Goal: Information Seeking & Learning: Learn about a topic

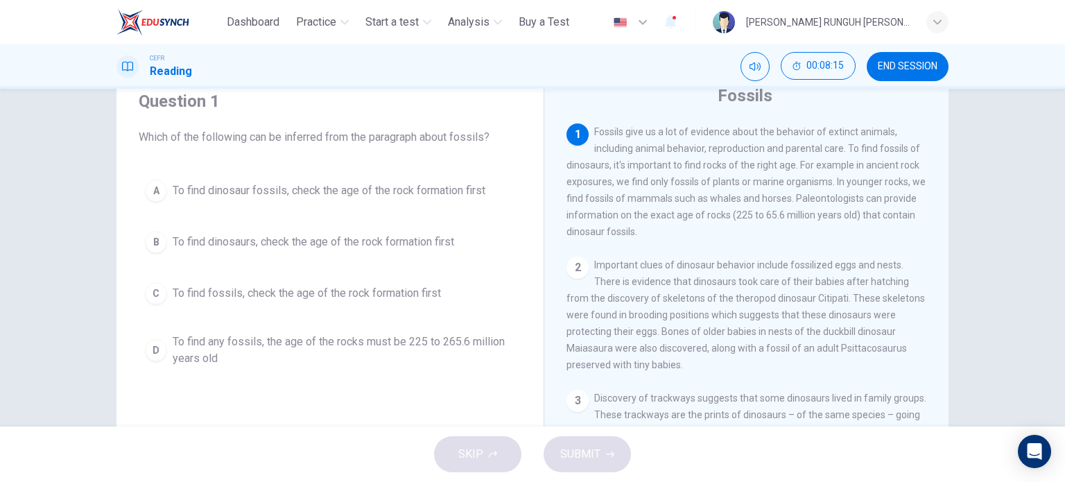
scroll to position [55, 0]
click at [577, 270] on div "2" at bounding box center [578, 267] width 22 height 22
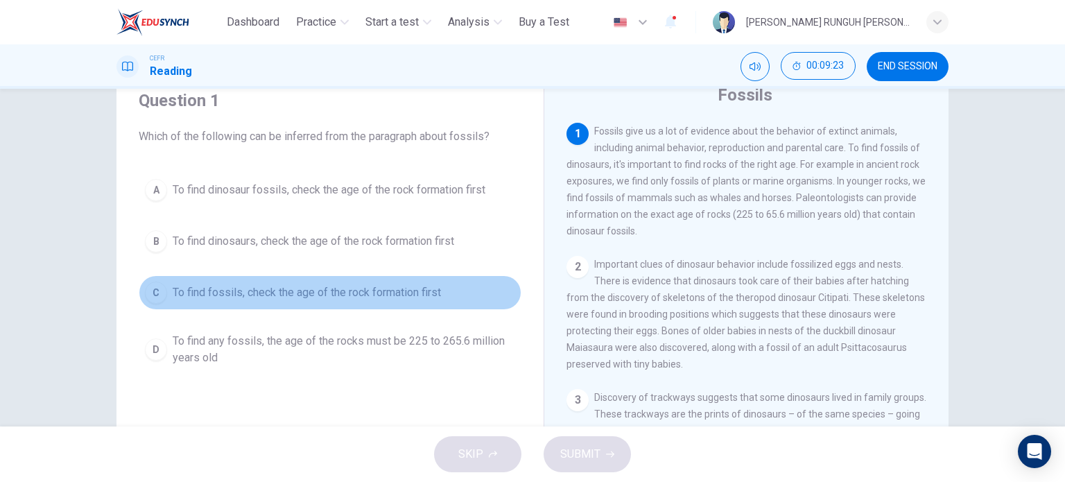
click at [367, 298] on span "To find fossils, check the age of the rock formation first" at bounding box center [307, 292] width 268 height 17
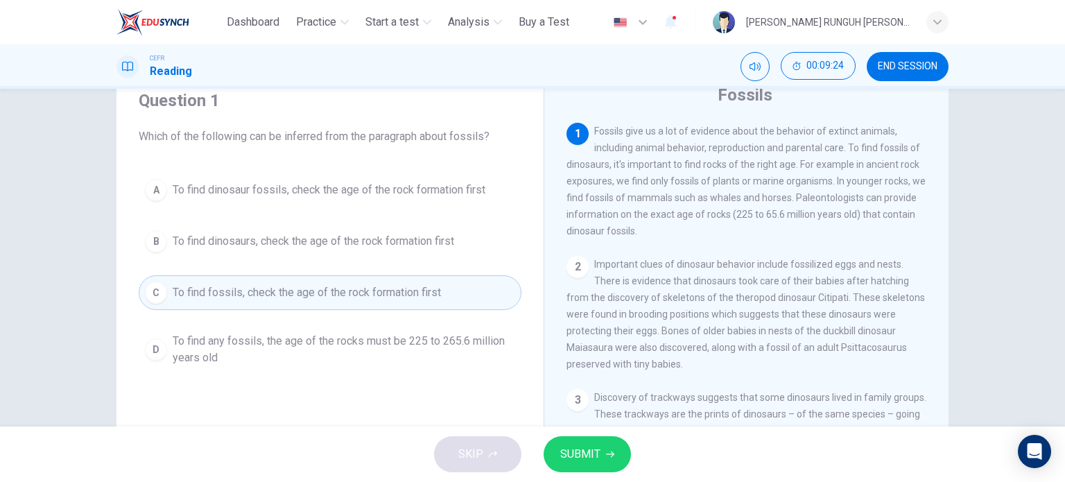
scroll to position [200, 0]
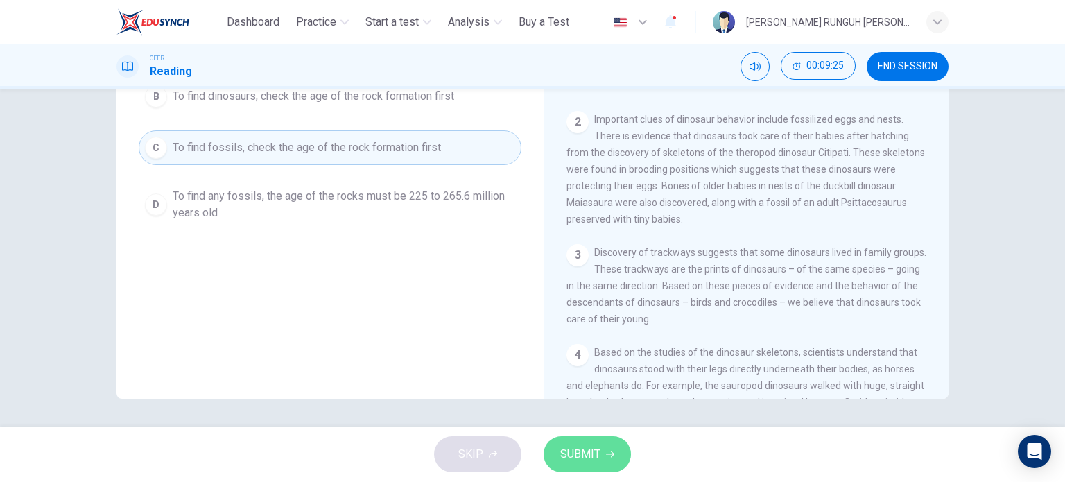
click at [585, 450] on span "SUBMIT" at bounding box center [580, 454] width 40 height 19
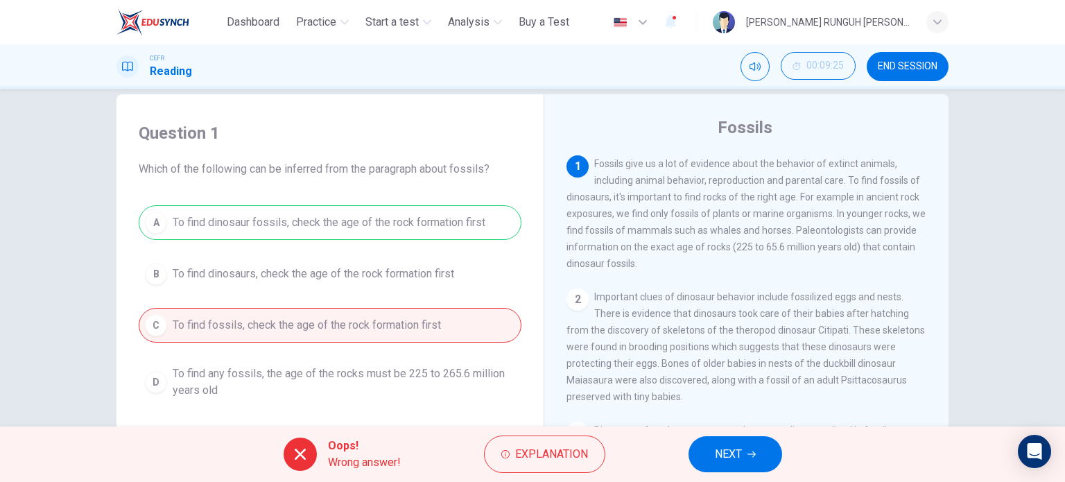
scroll to position [17, 0]
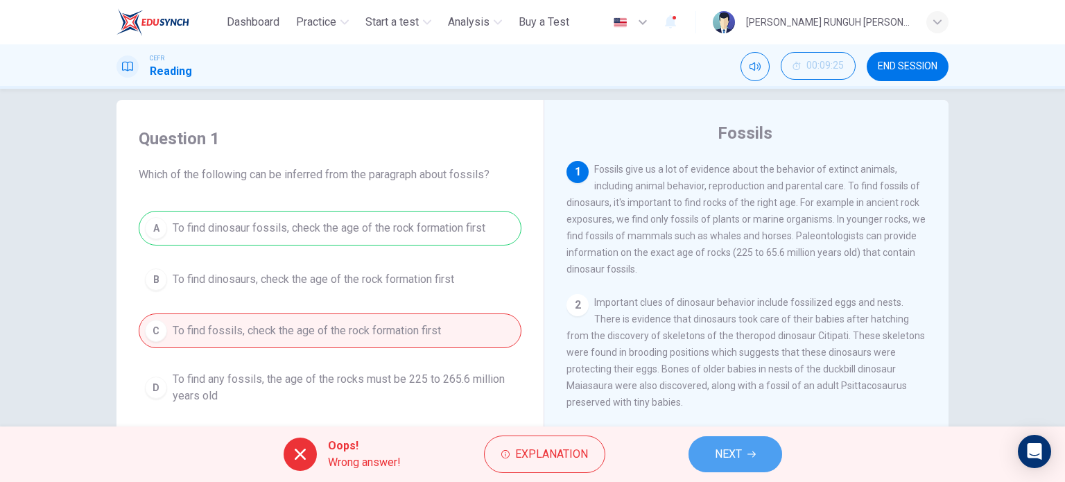
click at [748, 453] on icon "button" at bounding box center [752, 454] width 8 height 8
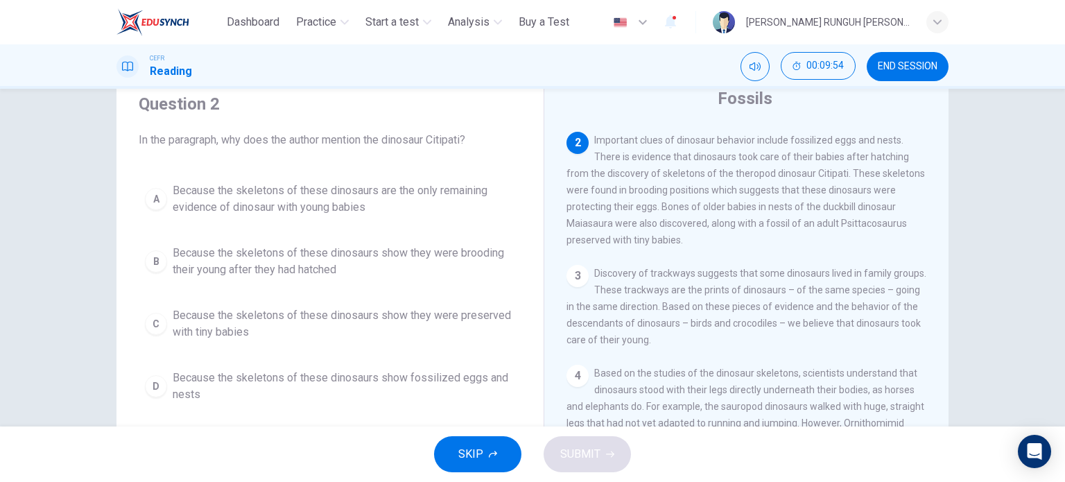
scroll to position [50, 0]
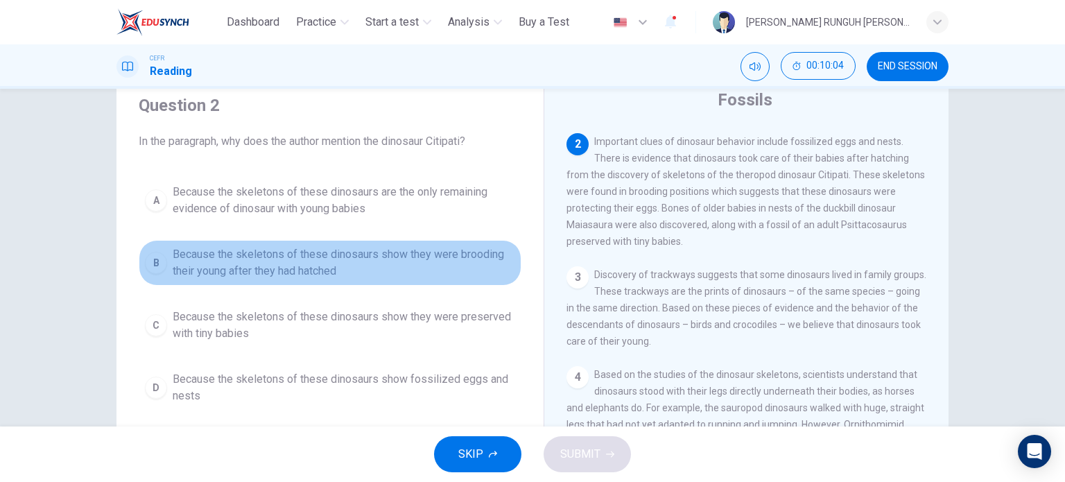
click at [415, 261] on span "Because the skeletons of these dinosaurs show they were brooding their young af…" at bounding box center [344, 262] width 343 height 33
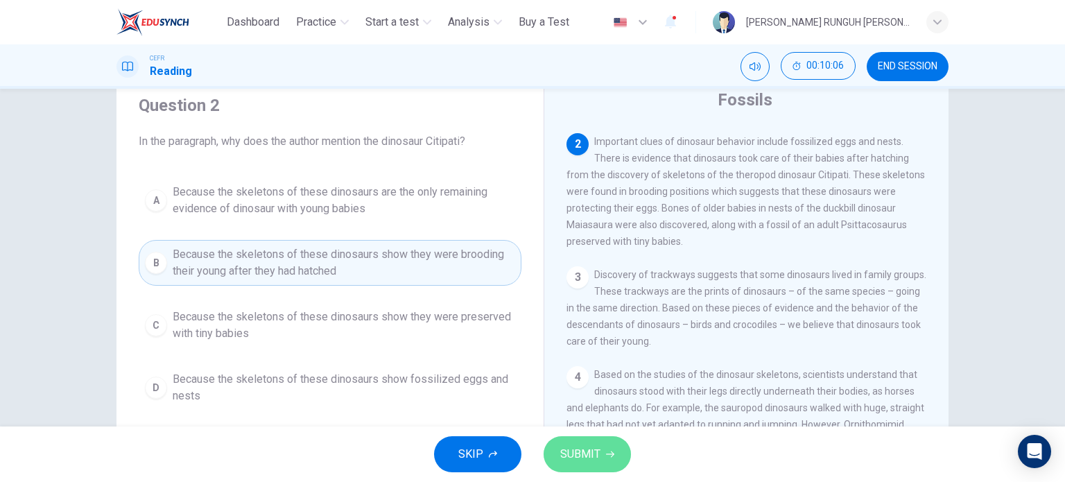
click at [580, 451] on span "SUBMIT" at bounding box center [580, 454] width 40 height 19
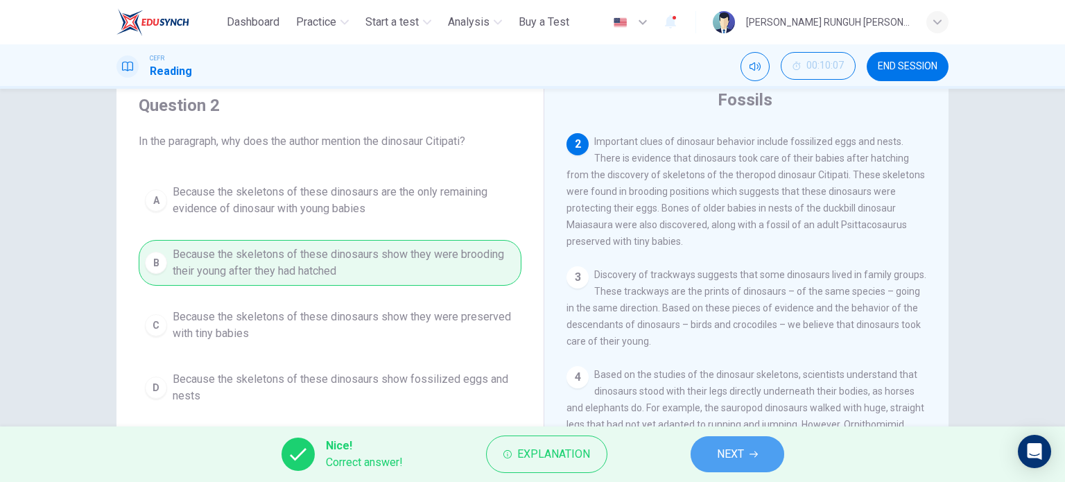
click at [743, 456] on span "NEXT" at bounding box center [730, 454] width 27 height 19
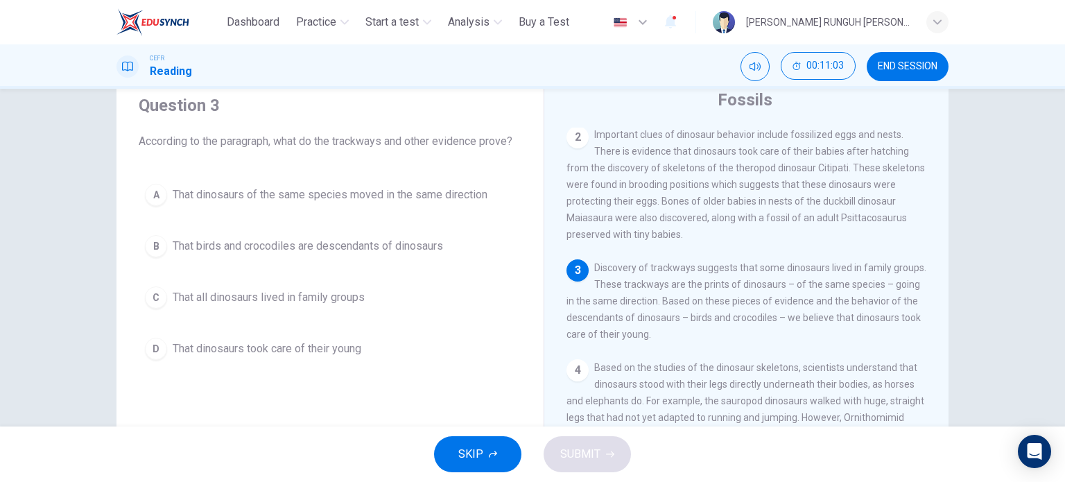
scroll to position [135, 0]
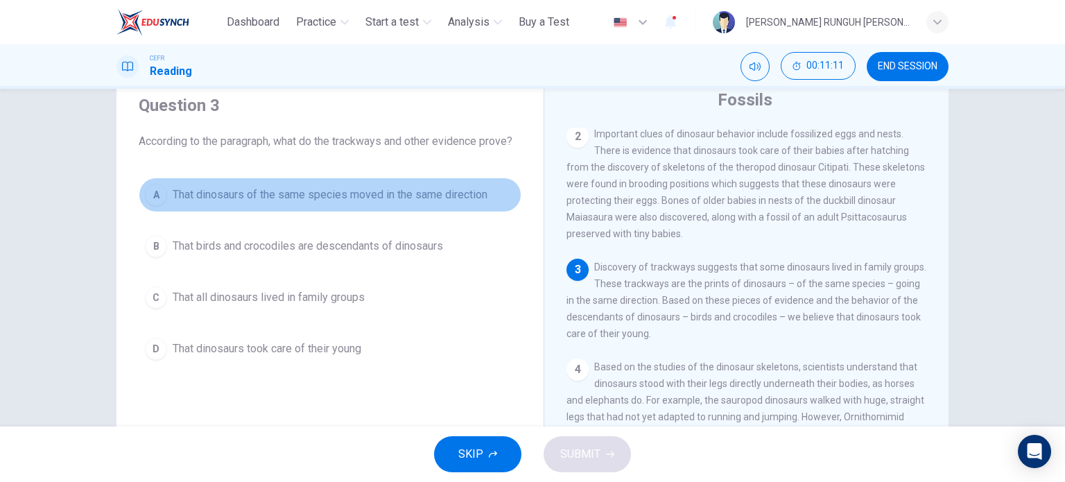
click at [390, 199] on span "That dinosaurs of the same species moved in the same direction" at bounding box center [330, 195] width 315 height 17
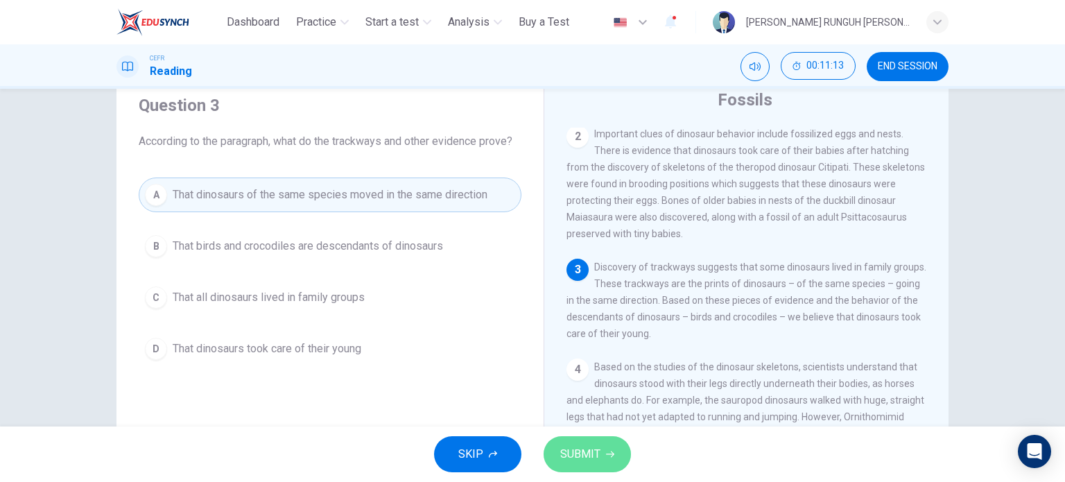
click at [577, 457] on span "SUBMIT" at bounding box center [580, 454] width 40 height 19
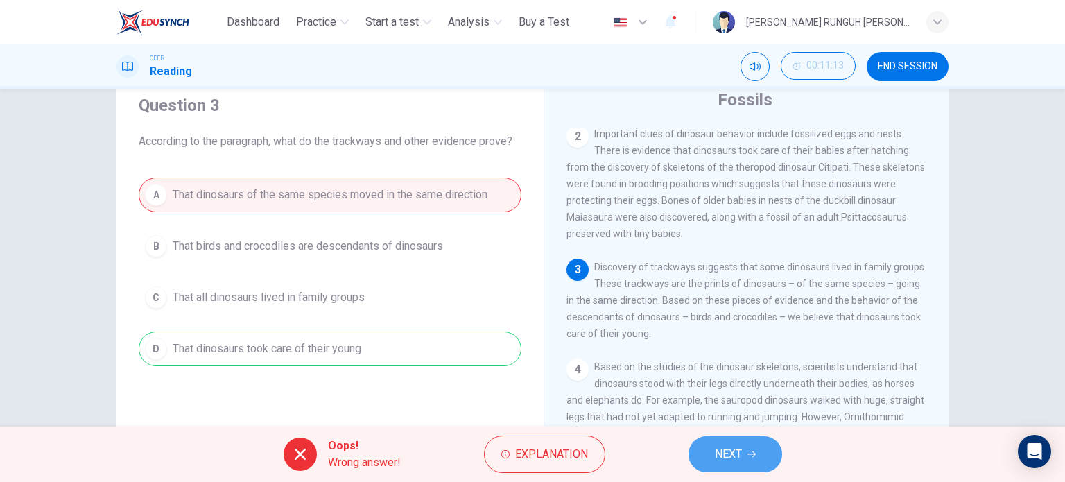
click at [743, 458] on button "NEXT" at bounding box center [736, 454] width 94 height 36
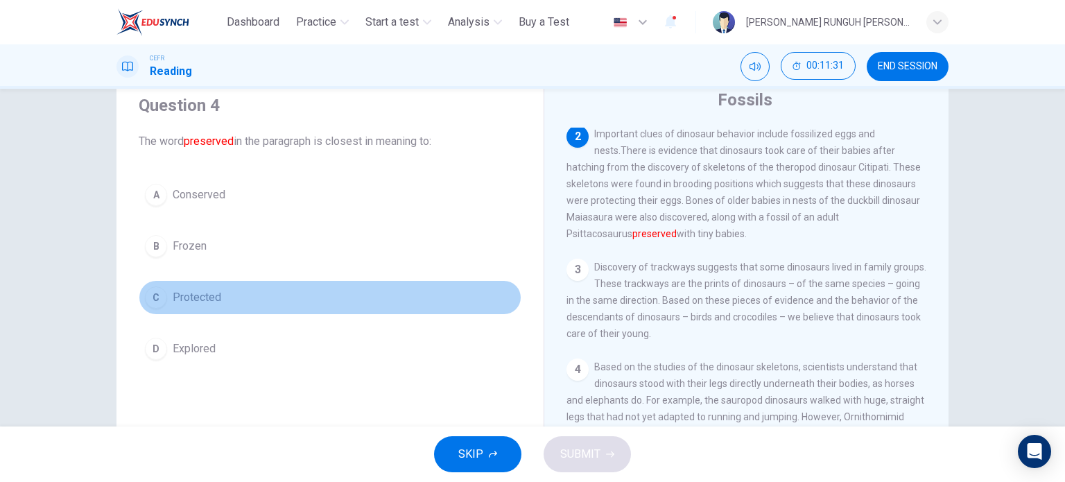
click at [198, 289] on span "Protected" at bounding box center [197, 297] width 49 height 17
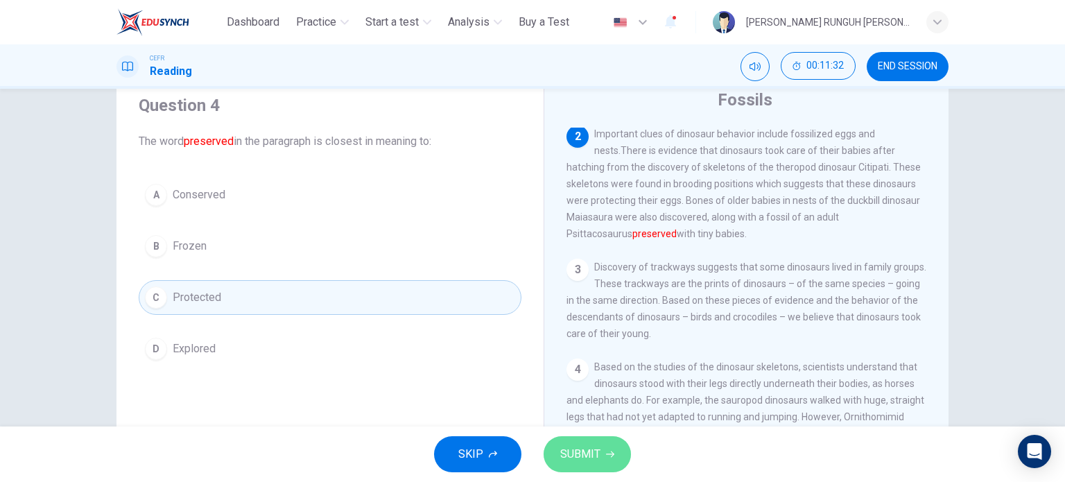
click at [619, 449] on button "SUBMIT" at bounding box center [587, 454] width 87 height 36
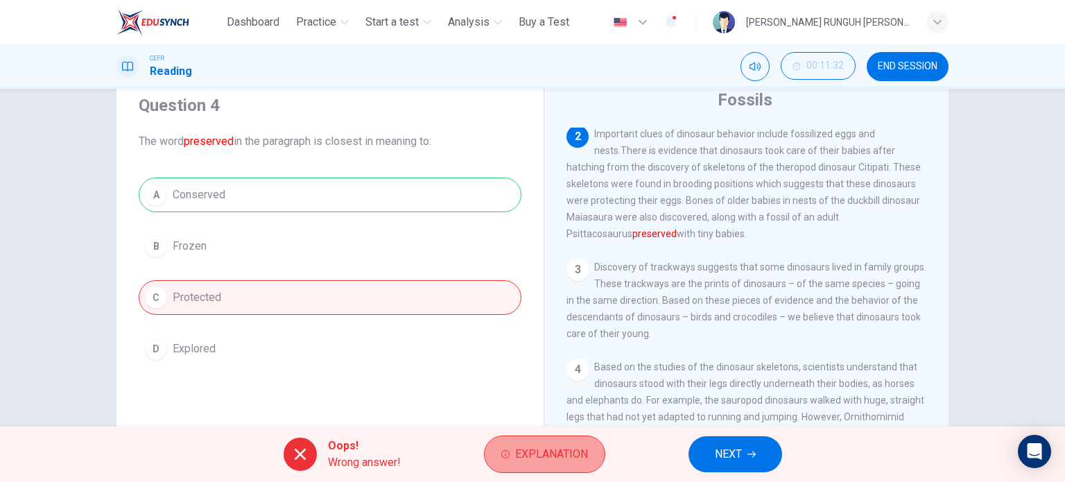
click at [546, 446] on span "Explanation" at bounding box center [551, 454] width 73 height 19
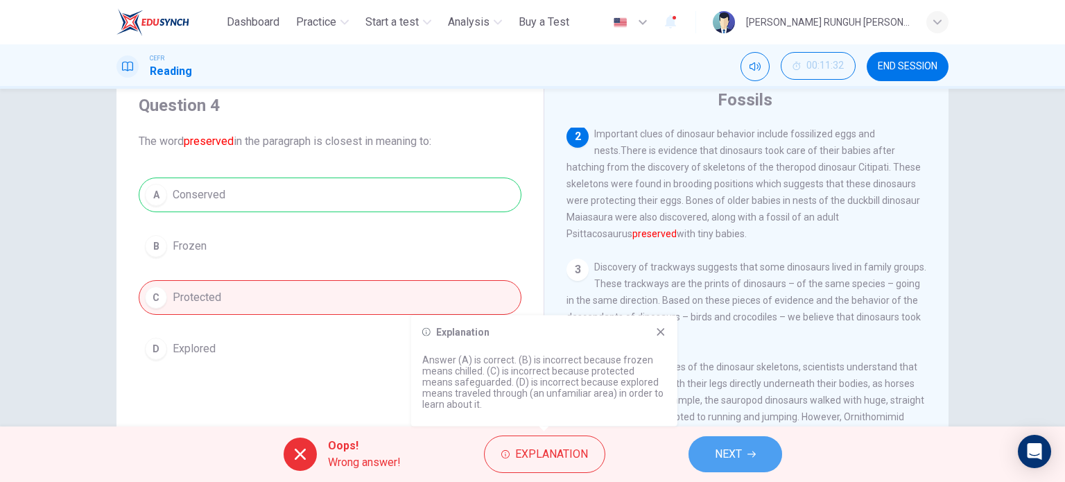
click at [699, 456] on button "NEXT" at bounding box center [736, 454] width 94 height 36
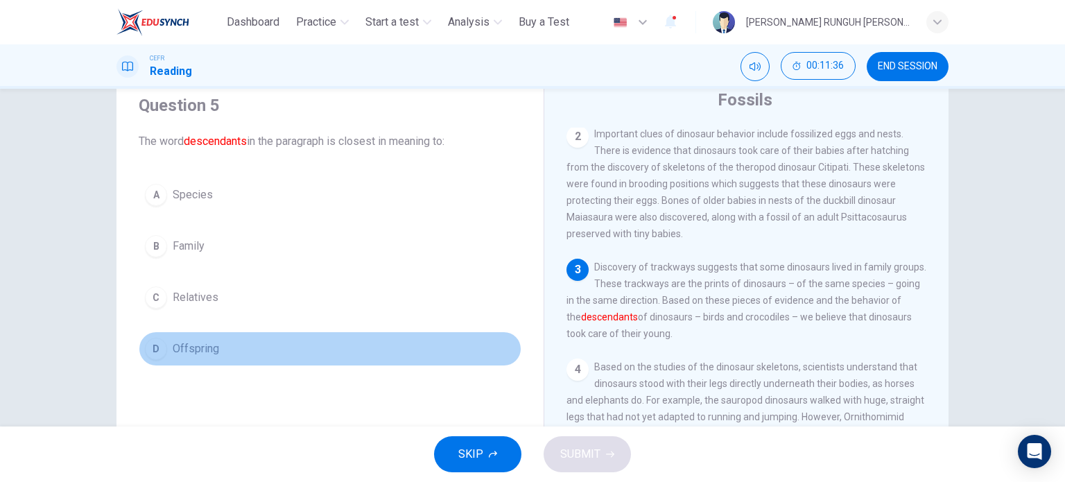
click at [205, 356] on button "D Offspring" at bounding box center [330, 348] width 383 height 35
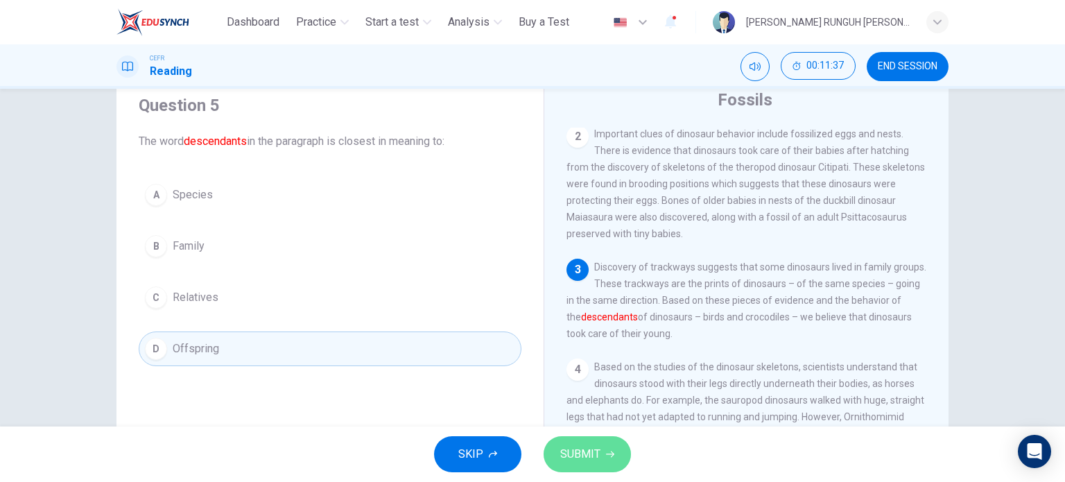
click at [580, 456] on span "SUBMIT" at bounding box center [580, 454] width 40 height 19
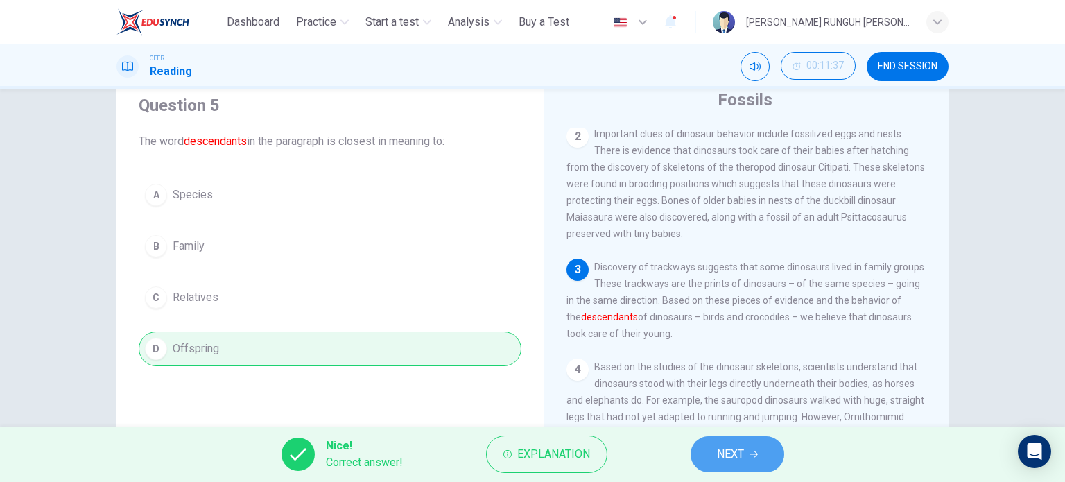
click at [716, 454] on button "NEXT" at bounding box center [738, 454] width 94 height 36
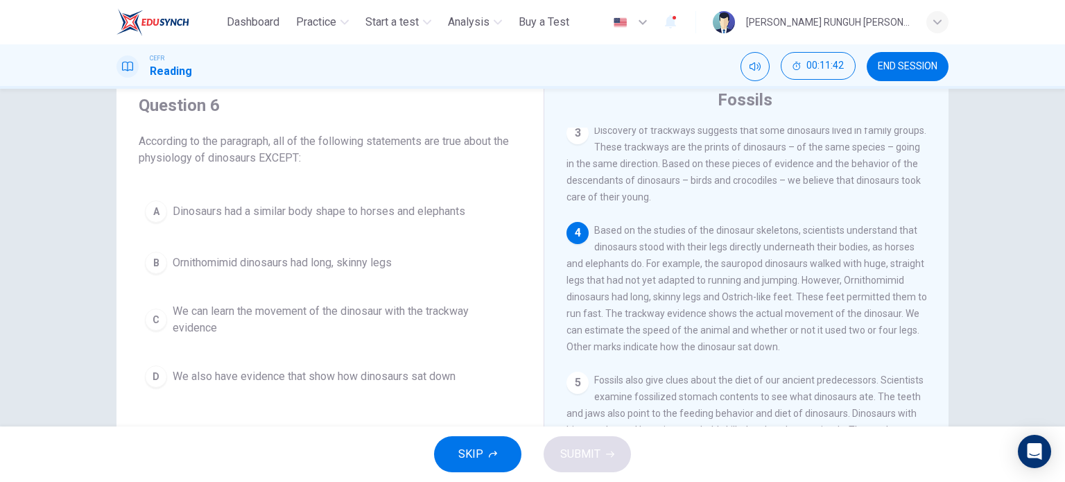
scroll to position [272, 0]
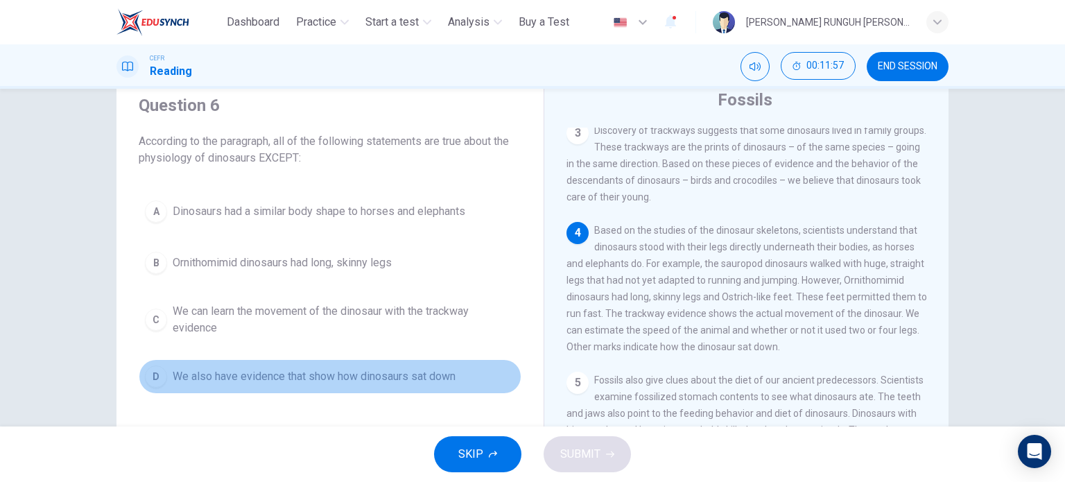
click at [429, 376] on span "We also have evidence that show how dinosaurs sat down" at bounding box center [314, 376] width 283 height 17
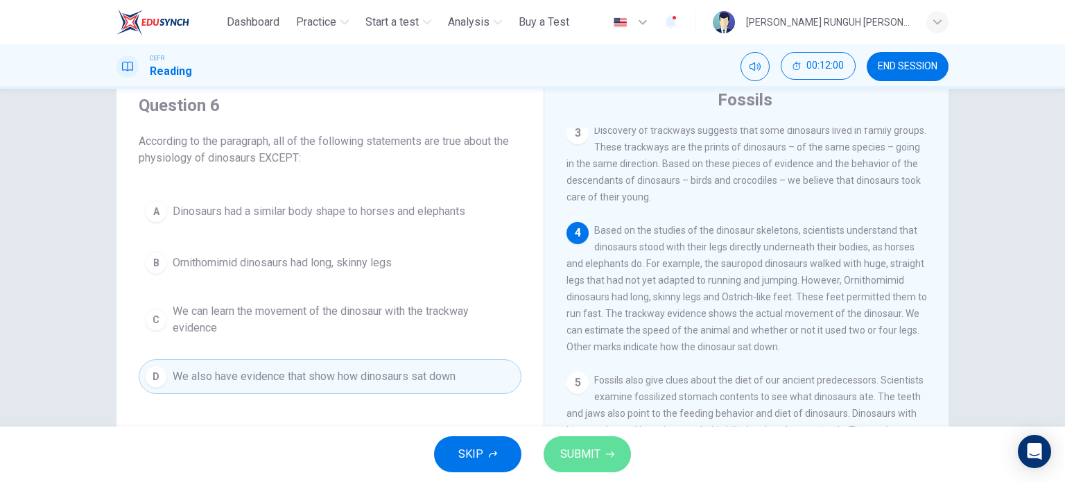
click at [601, 460] on button "SUBMIT" at bounding box center [587, 454] width 87 height 36
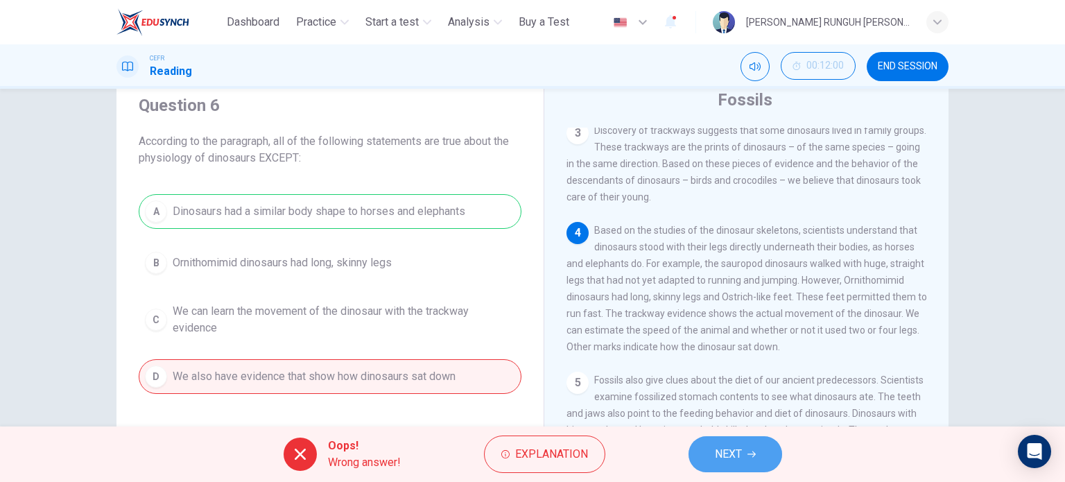
click at [743, 454] on button "NEXT" at bounding box center [736, 454] width 94 height 36
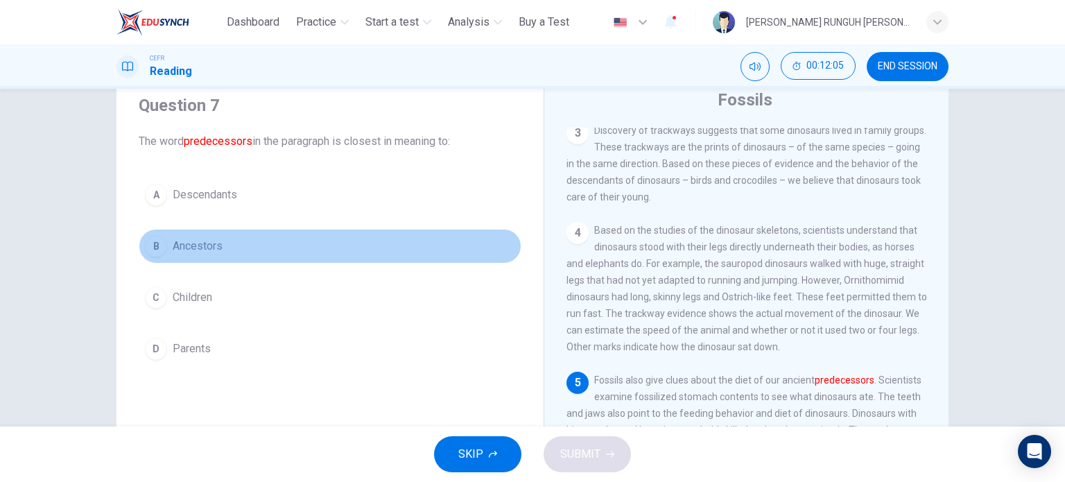
click at [197, 230] on button "B Ancestors" at bounding box center [330, 246] width 383 height 35
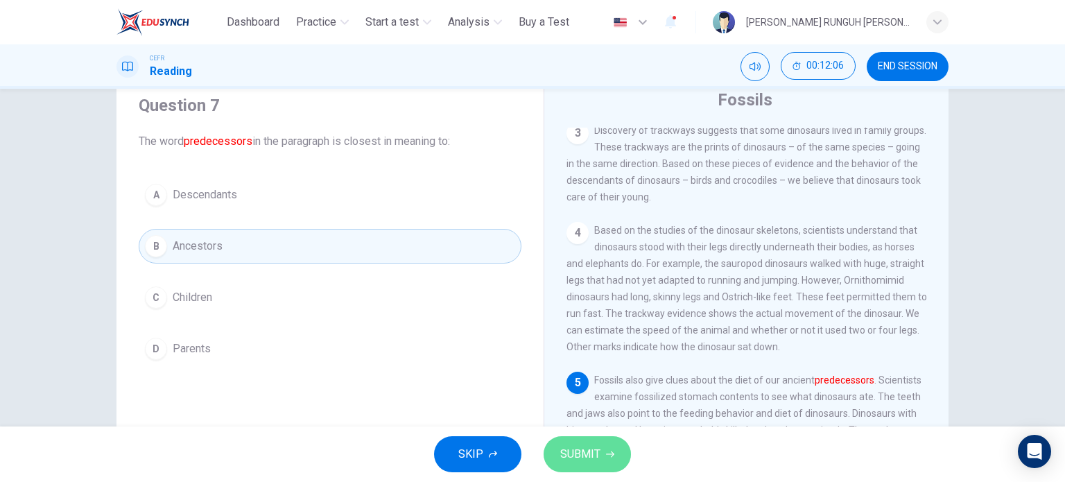
click at [581, 443] on button "SUBMIT" at bounding box center [587, 454] width 87 height 36
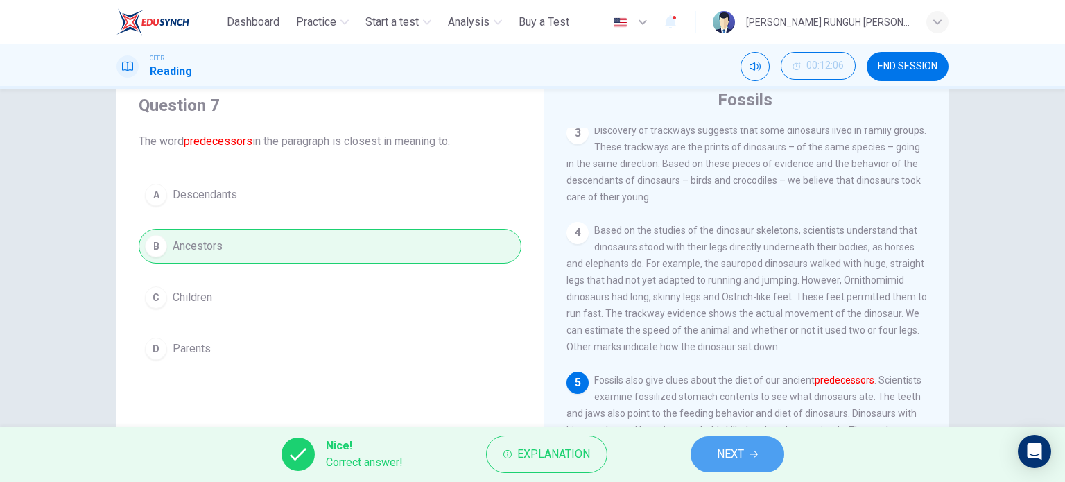
click at [724, 471] on button "NEXT" at bounding box center [738, 454] width 94 height 36
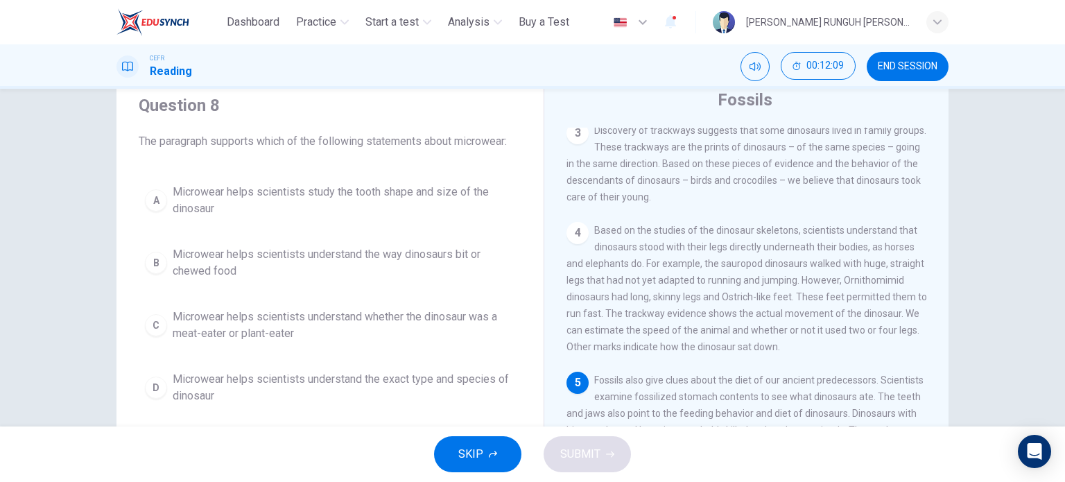
scroll to position [467, 0]
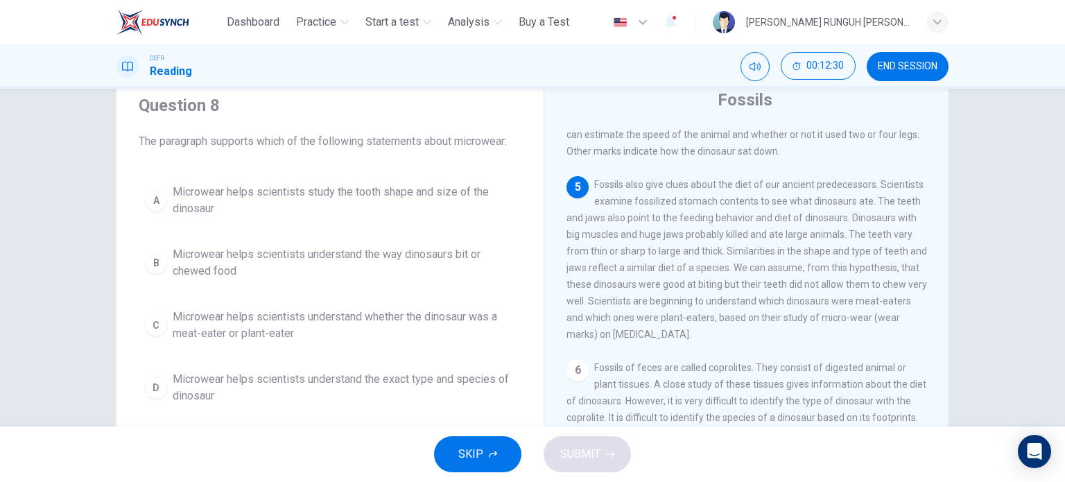
click at [308, 205] on span "Microwear helps scientists study the tooth shape and size of the dinosaur" at bounding box center [344, 200] width 343 height 33
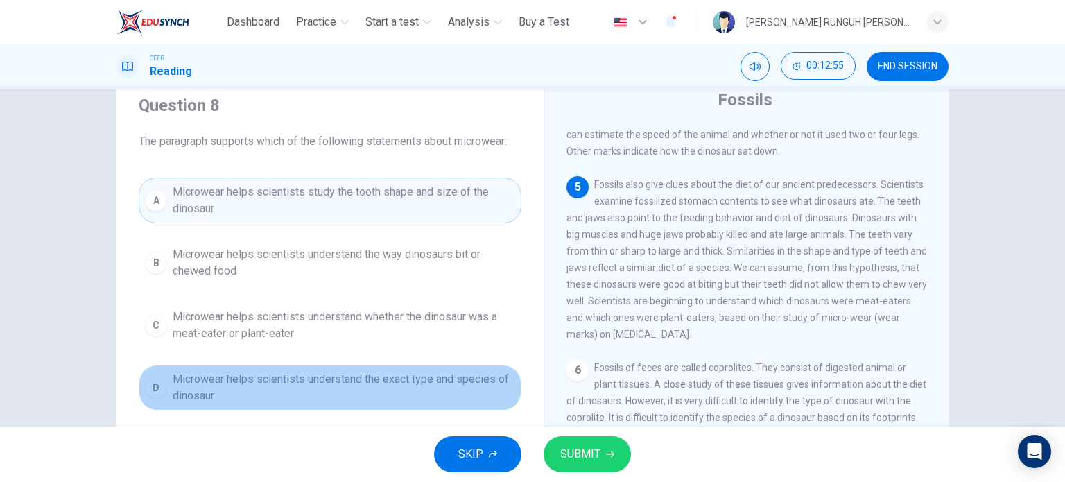
click at [463, 392] on span "Microwear helps scientists understand the exact type and species of dinosaur" at bounding box center [344, 387] width 343 height 33
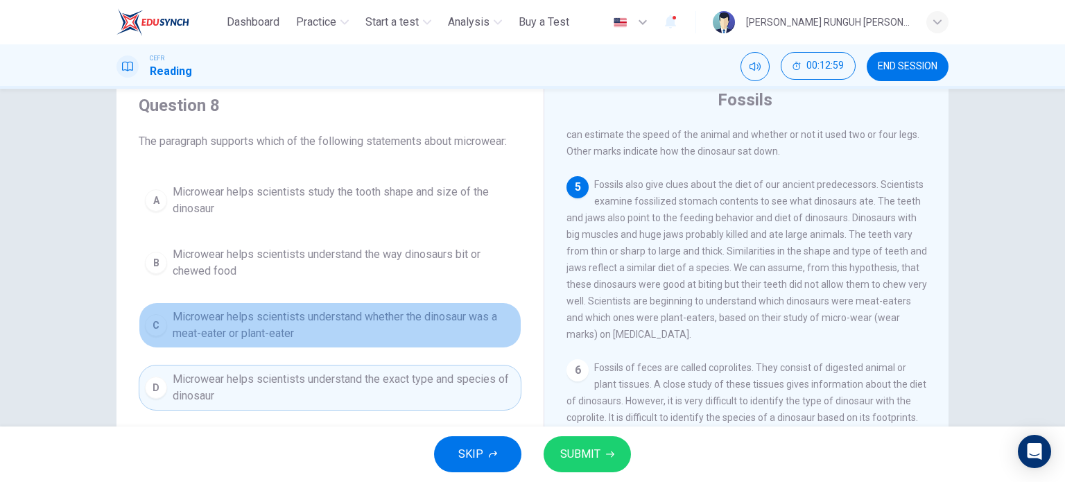
click at [436, 304] on button "C Microwear helps scientists understand whether the dinosaur was a meat-eater o…" at bounding box center [330, 325] width 383 height 46
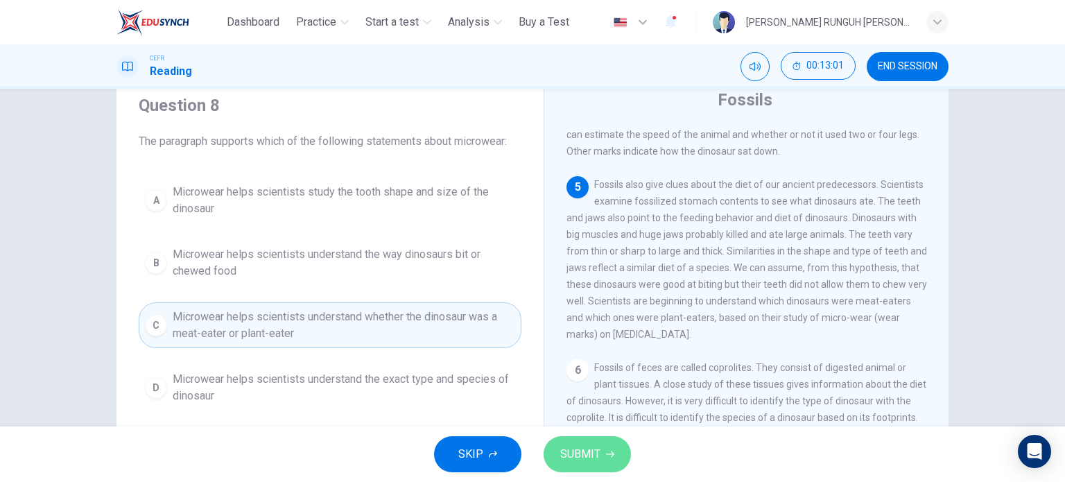
click at [569, 442] on button "SUBMIT" at bounding box center [587, 454] width 87 height 36
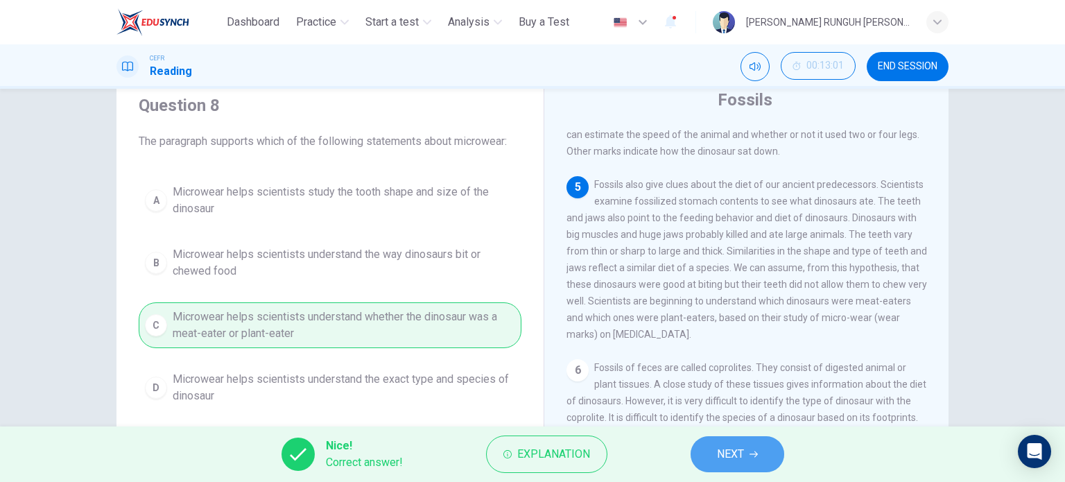
click at [727, 457] on span "NEXT" at bounding box center [730, 454] width 27 height 19
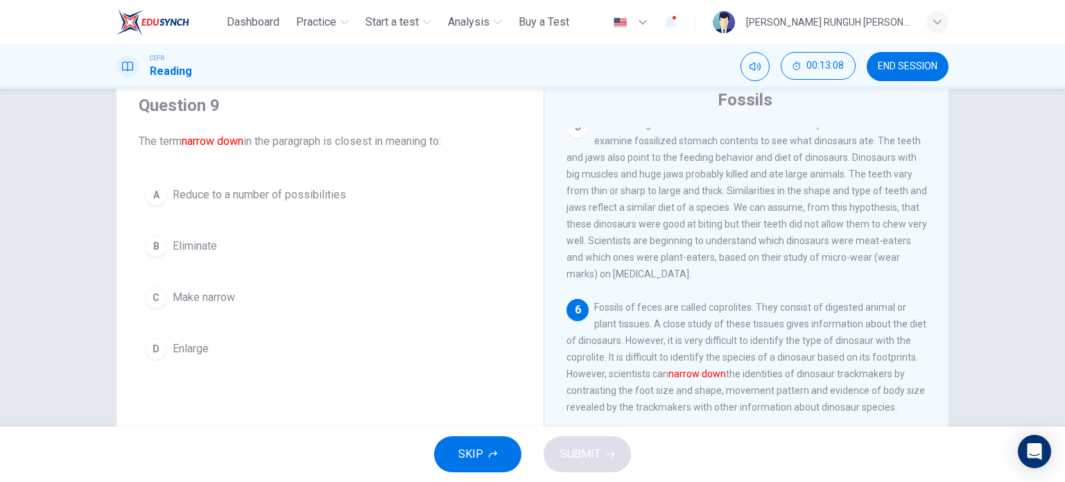
scroll to position [572, 0]
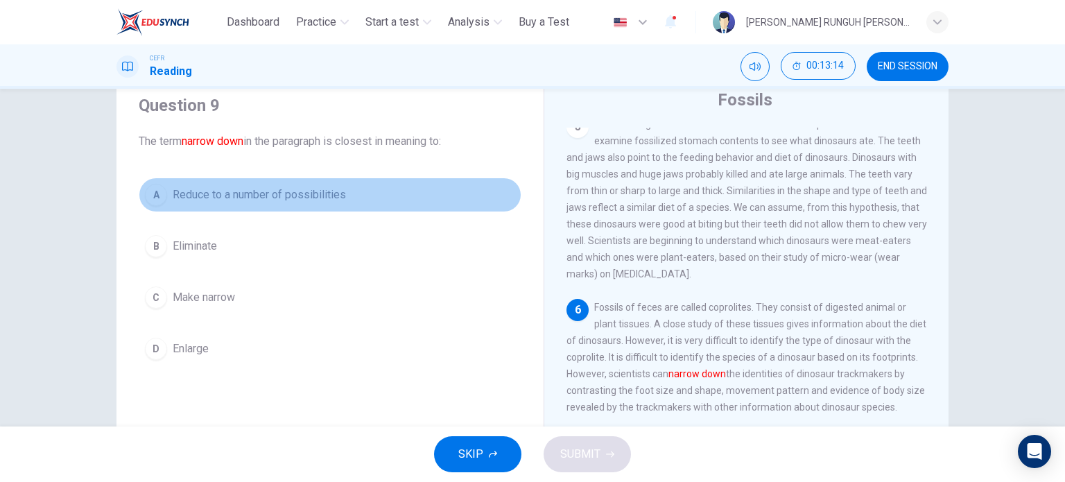
click at [302, 205] on button "A Reduce to a number of possibilities" at bounding box center [330, 195] width 383 height 35
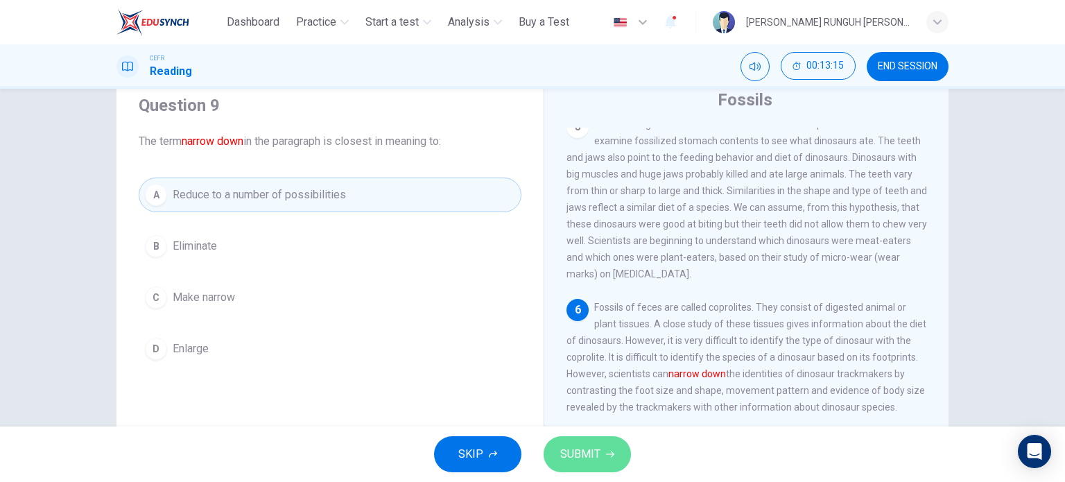
click at [596, 456] on span "SUBMIT" at bounding box center [580, 454] width 40 height 19
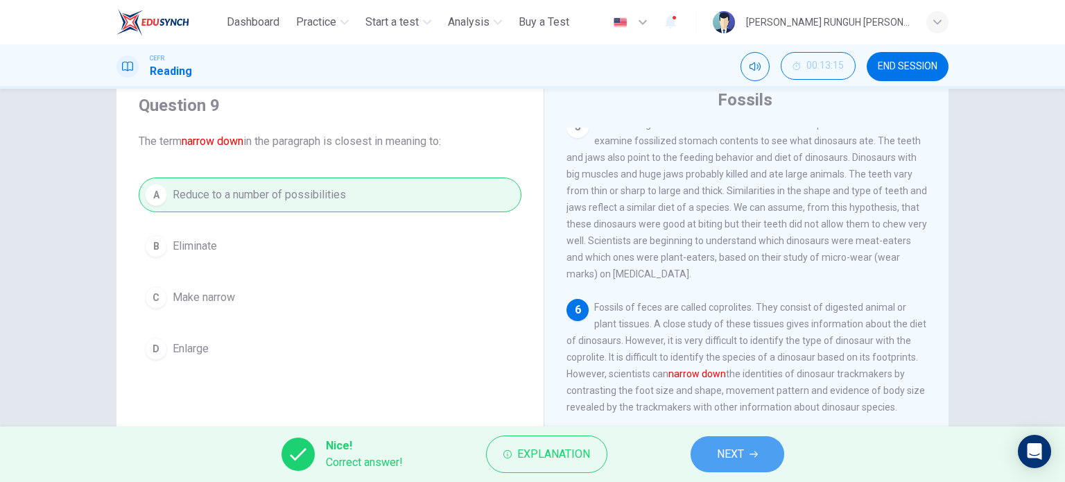
click at [729, 456] on span "NEXT" at bounding box center [730, 454] width 27 height 19
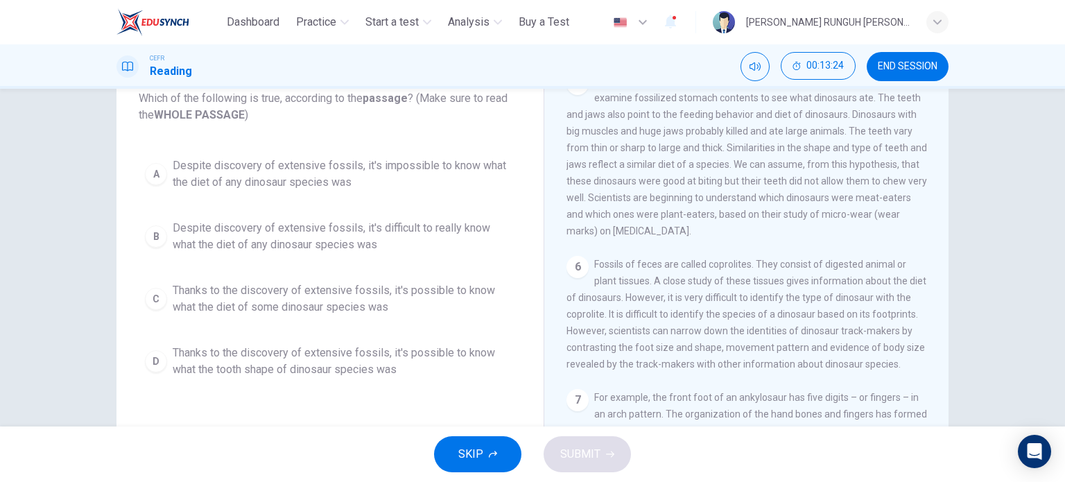
scroll to position [94, 0]
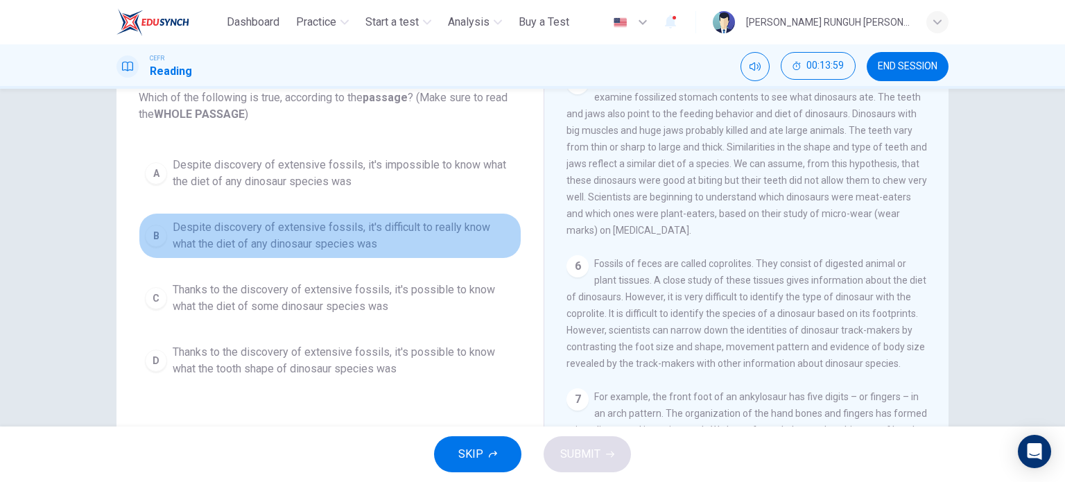
click at [294, 228] on span "Despite discovery of extensive fossils, it's difficult to really know what the …" at bounding box center [344, 235] width 343 height 33
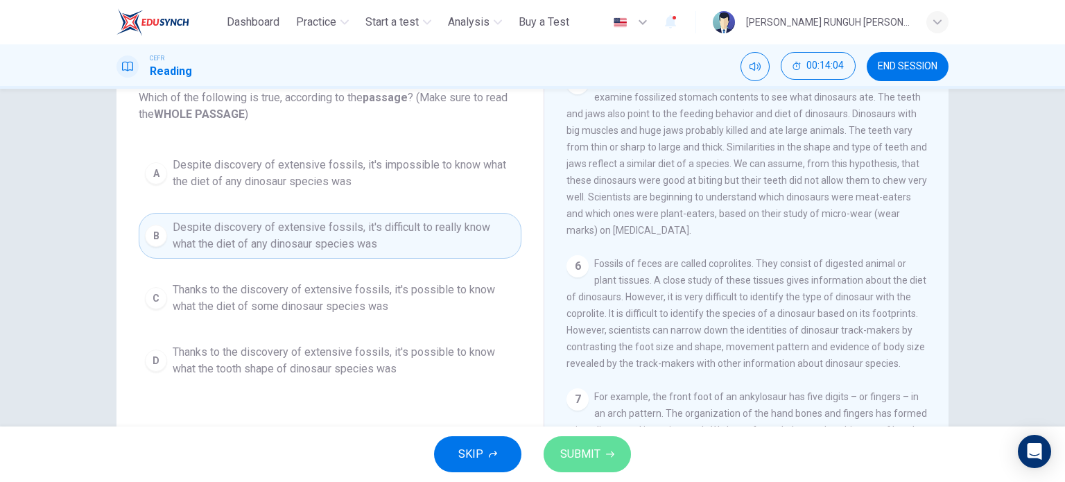
click at [605, 449] on button "SUBMIT" at bounding box center [587, 454] width 87 height 36
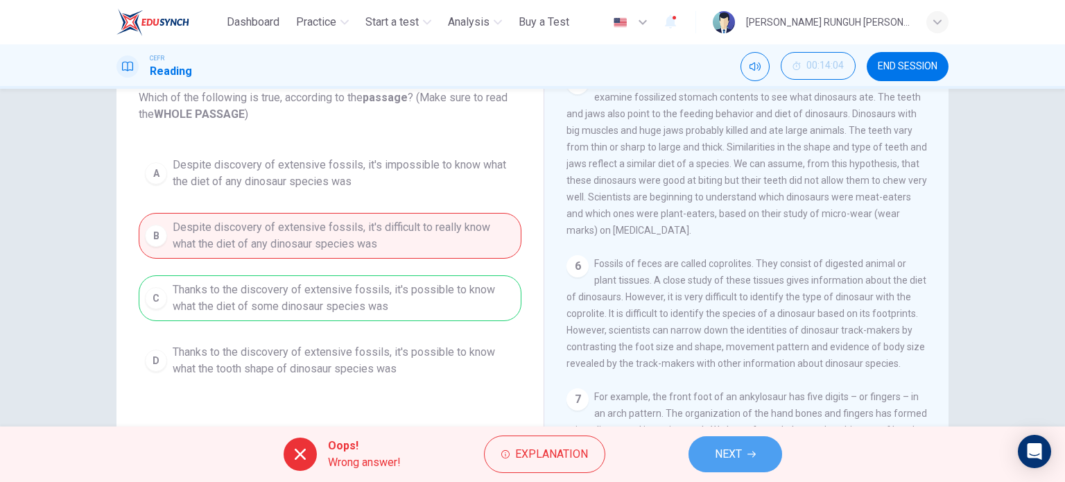
click at [725, 452] on span "NEXT" at bounding box center [728, 454] width 27 height 19
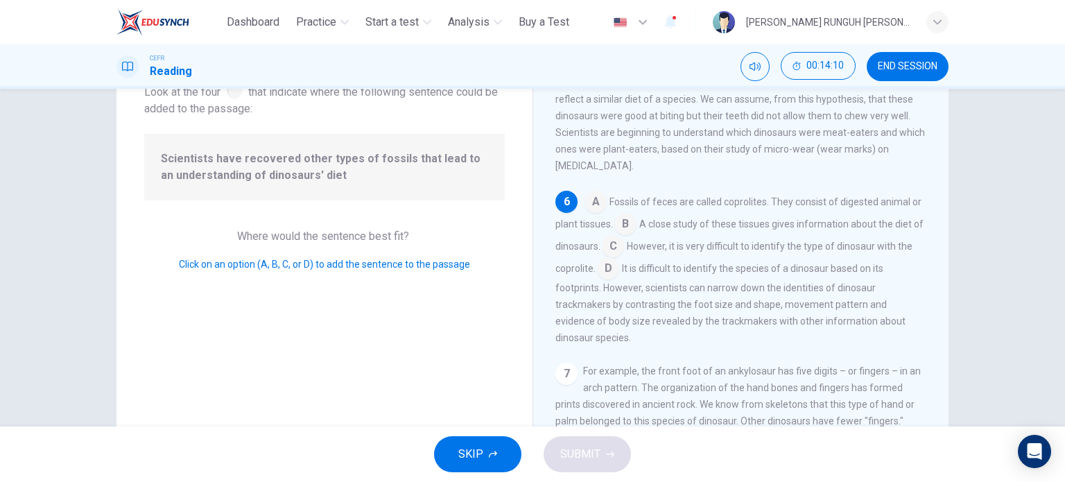
scroll to position [105, 0]
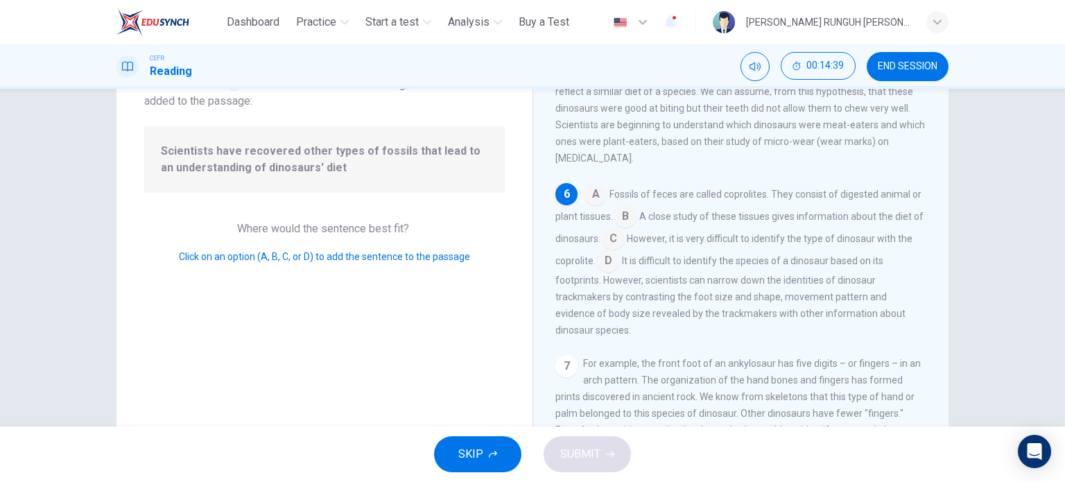
click at [636, 213] on input at bounding box center [625, 218] width 22 height 22
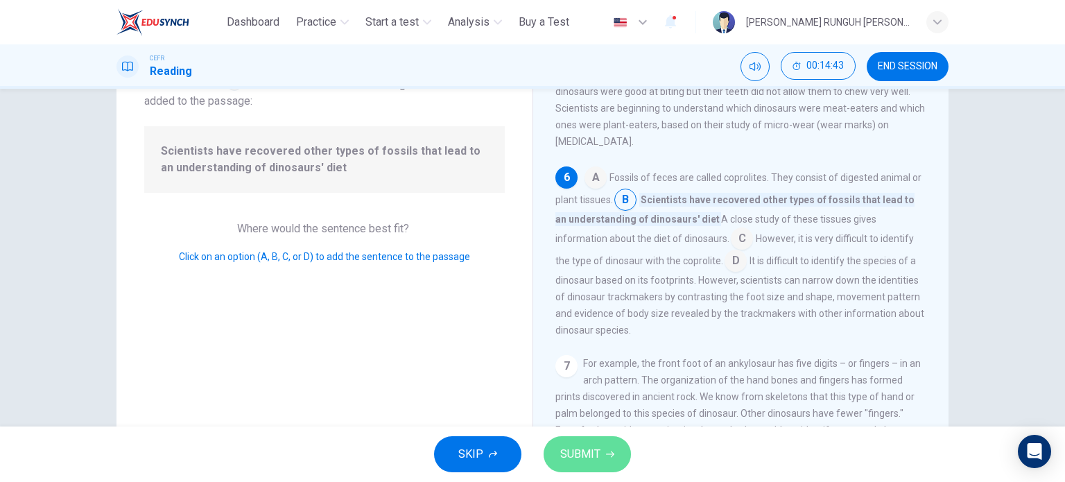
click at [608, 451] on icon "button" at bounding box center [610, 454] width 8 height 8
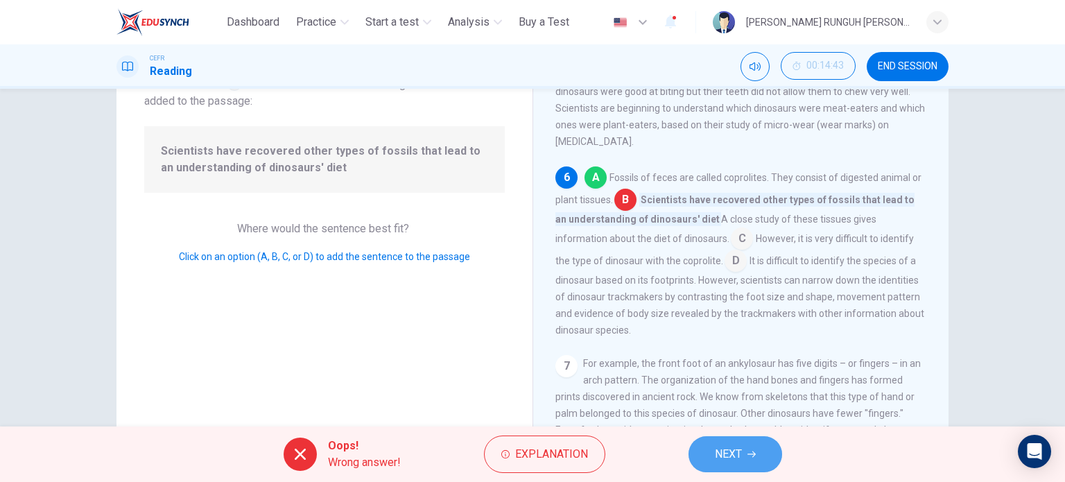
click at [727, 460] on span "NEXT" at bounding box center [728, 454] width 27 height 19
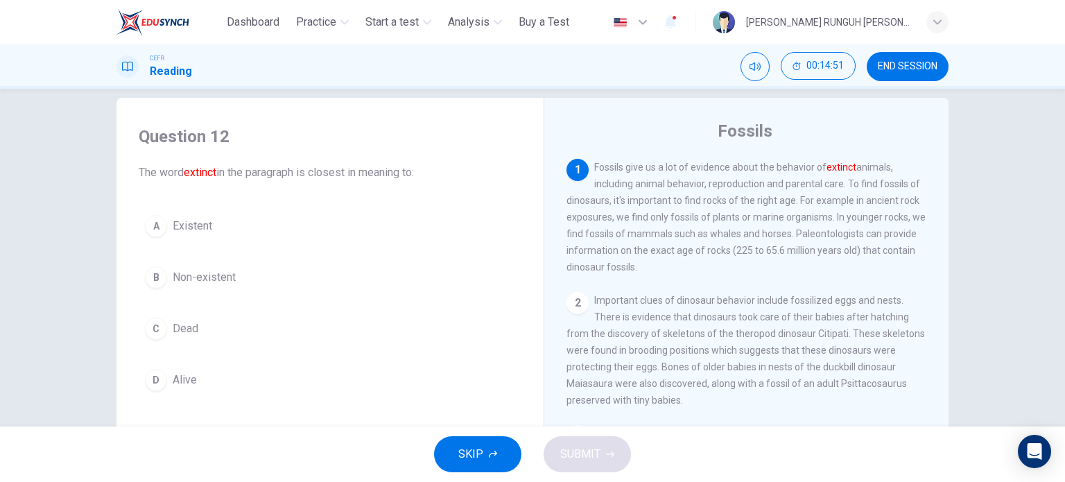
scroll to position [22, 0]
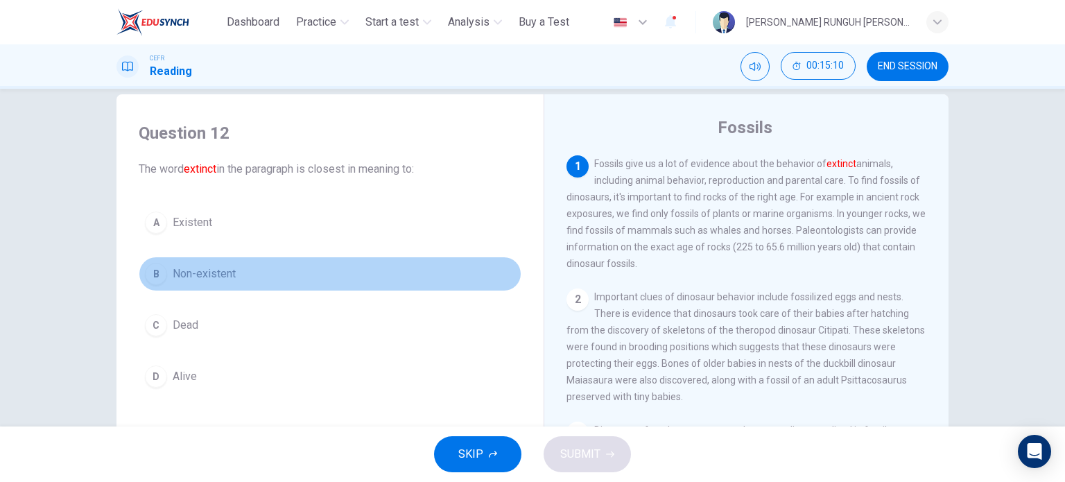
click at [235, 268] on button "B Non-existent" at bounding box center [330, 274] width 383 height 35
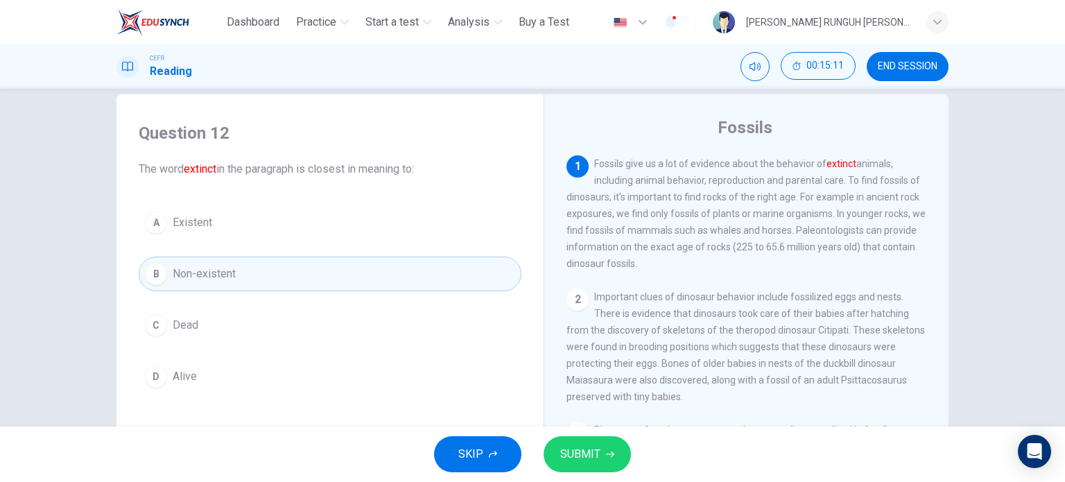
click at [571, 463] on span "SUBMIT" at bounding box center [580, 454] width 40 height 19
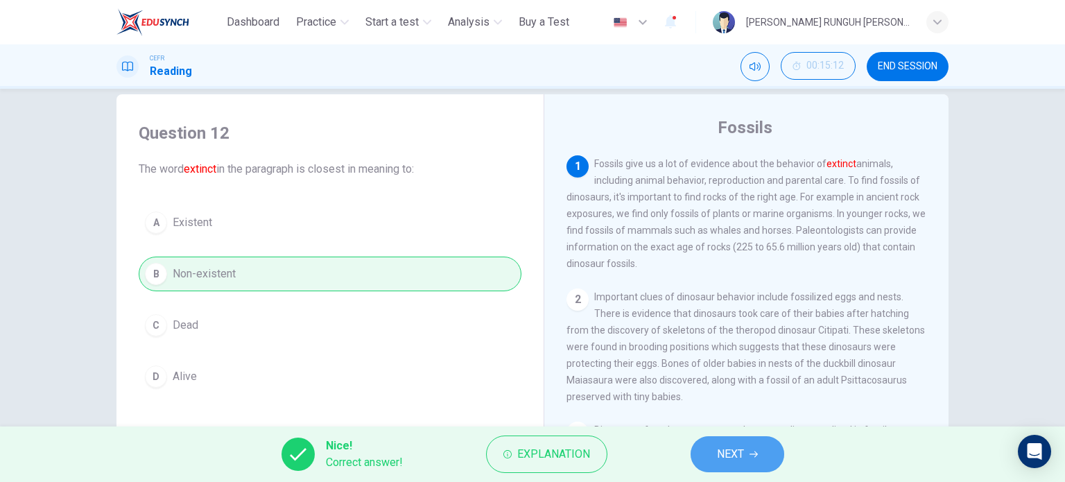
click at [743, 449] on span "NEXT" at bounding box center [730, 454] width 27 height 19
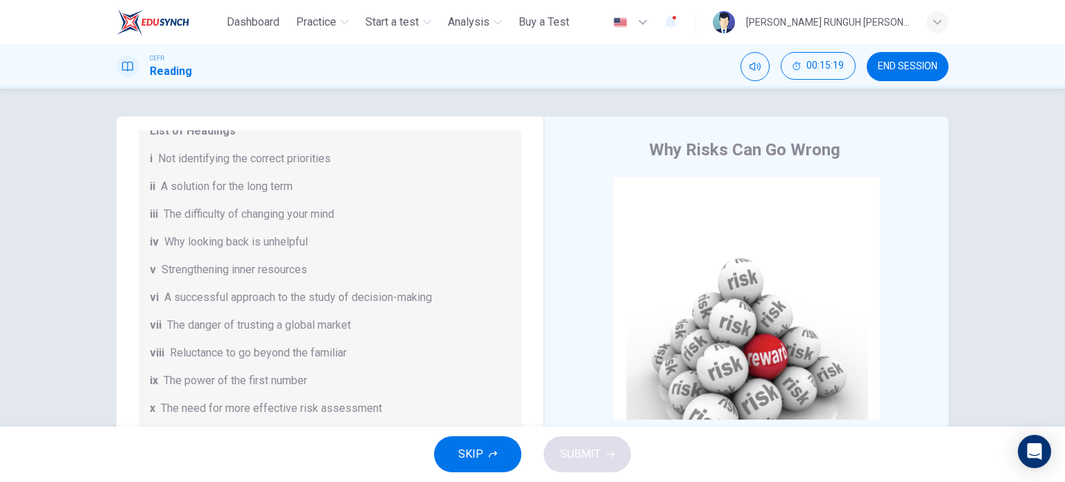
scroll to position [266, 0]
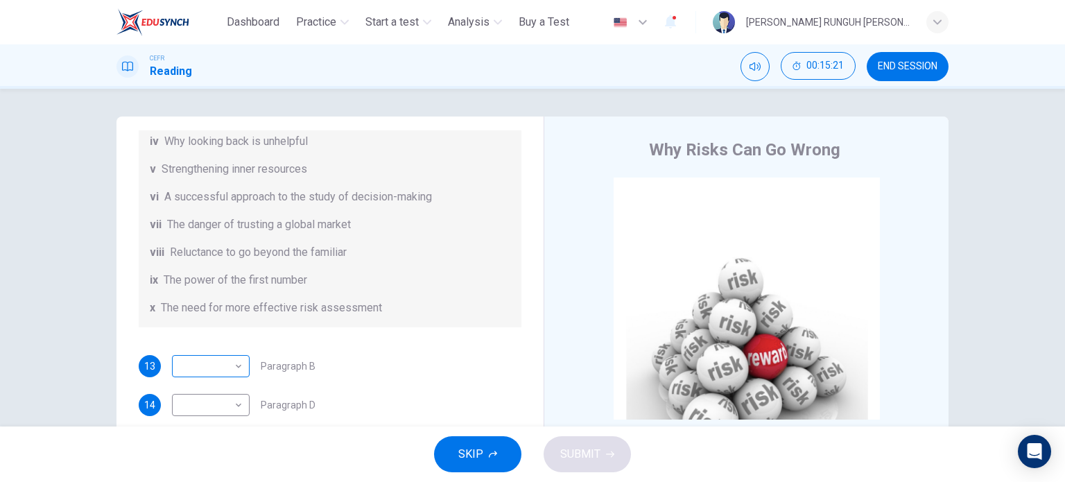
click at [207, 363] on body "This site uses cookies, as explained in our Privacy Policy . If you agree to th…" at bounding box center [532, 241] width 1065 height 482
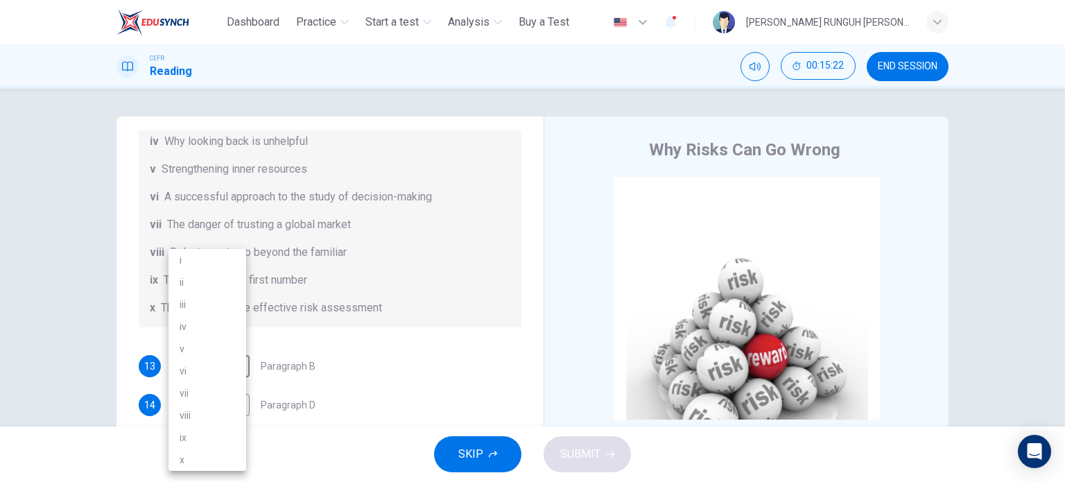
click at [341, 361] on div at bounding box center [532, 241] width 1065 height 482
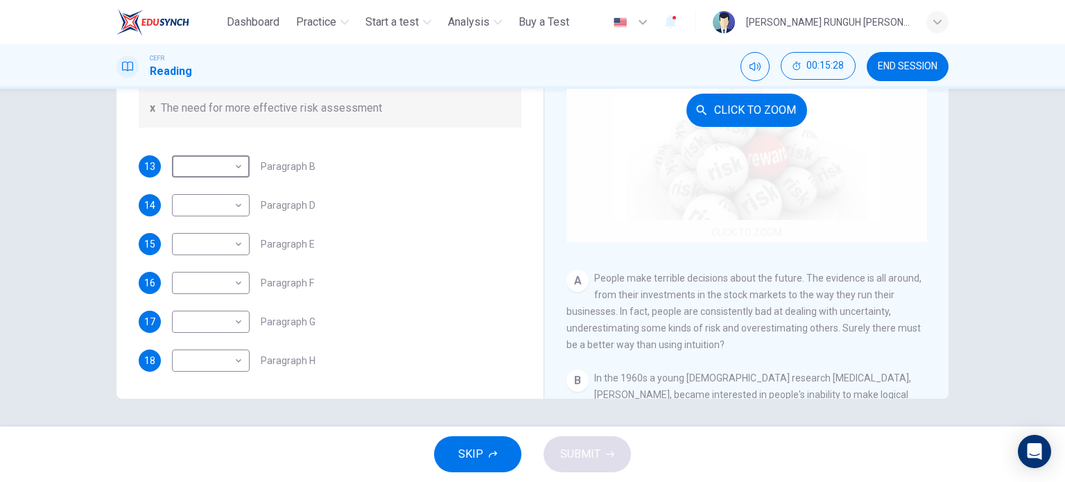
scroll to position [0, 0]
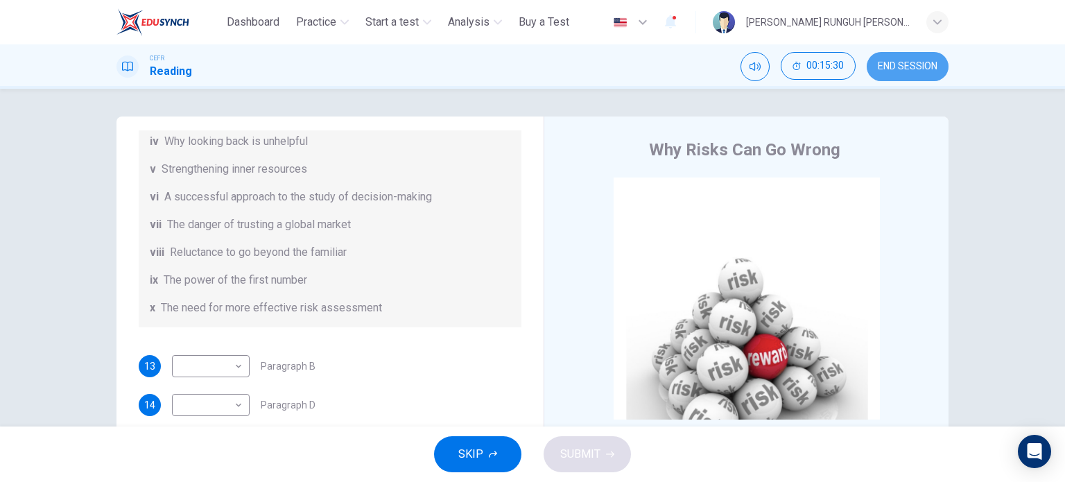
click at [907, 69] on span "END SESSION" at bounding box center [908, 66] width 60 height 11
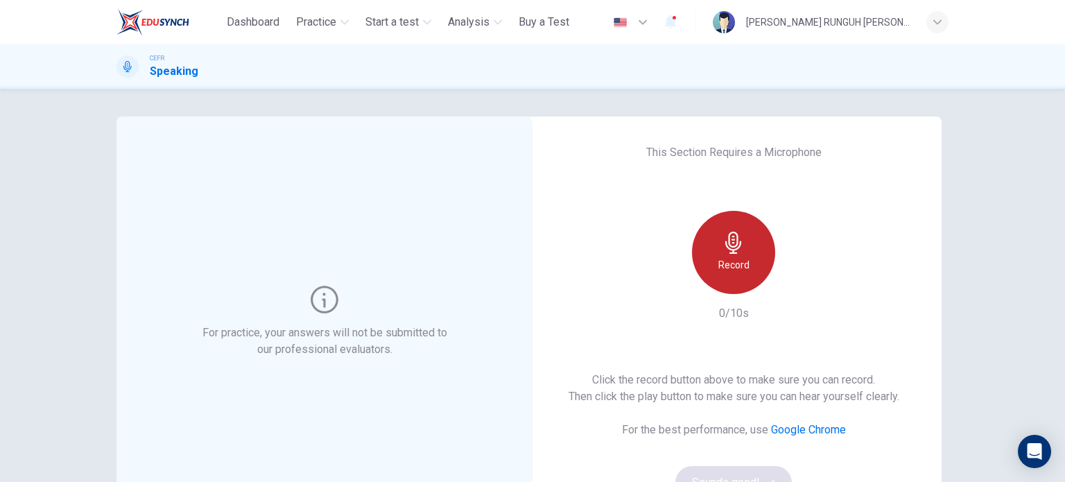
click at [726, 253] on icon "button" at bounding box center [733, 243] width 16 height 22
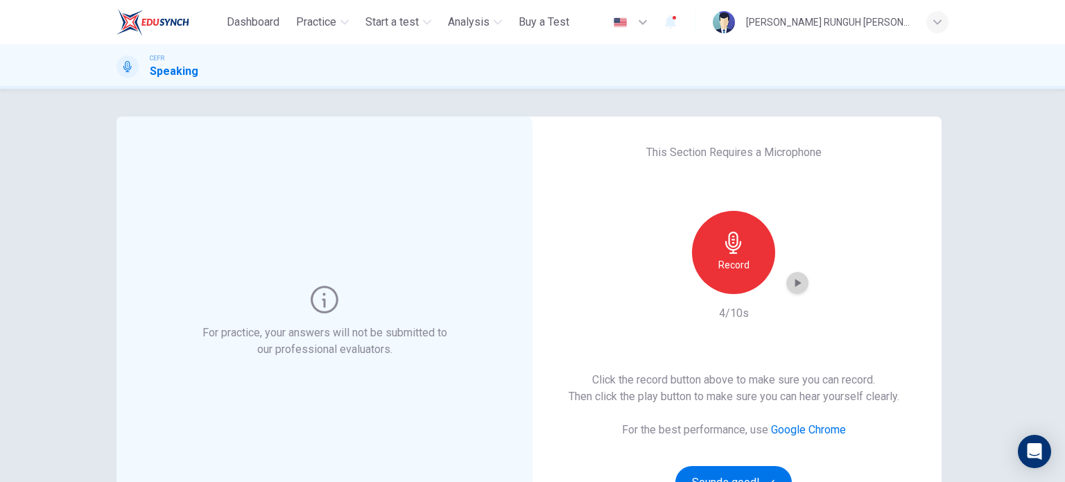
click at [799, 278] on icon "button" at bounding box center [798, 283] width 14 height 14
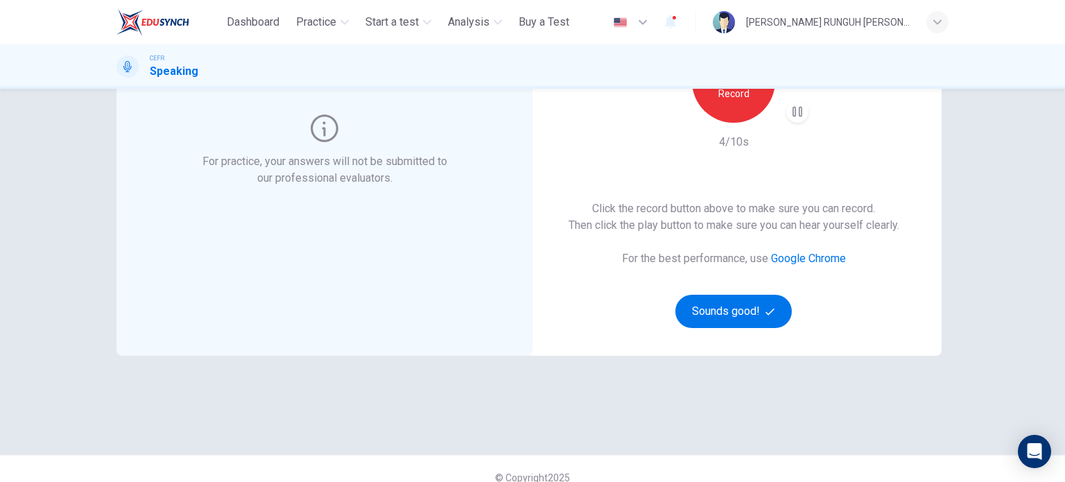
scroll to position [189, 0]
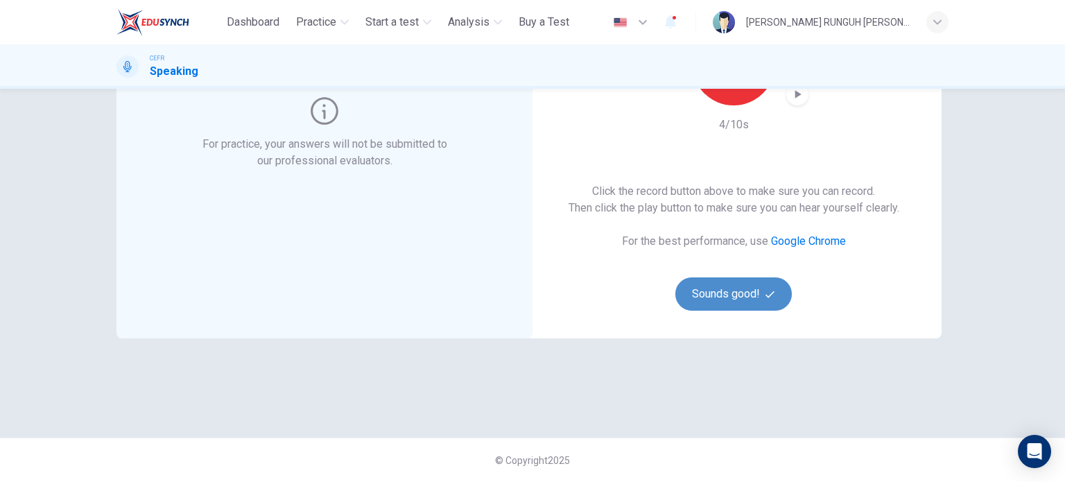
click at [755, 287] on button "Sounds good!" at bounding box center [733, 293] width 117 height 33
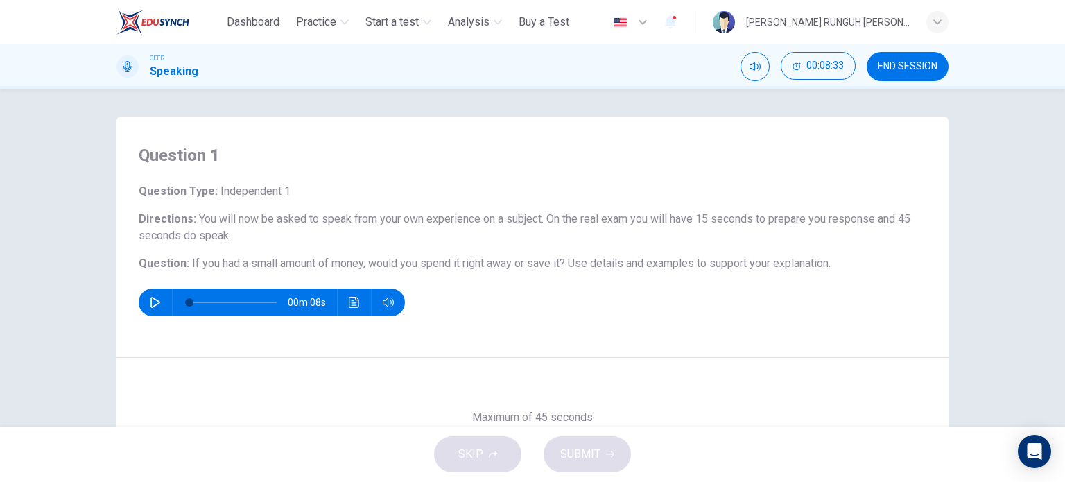
scroll to position [200, 0]
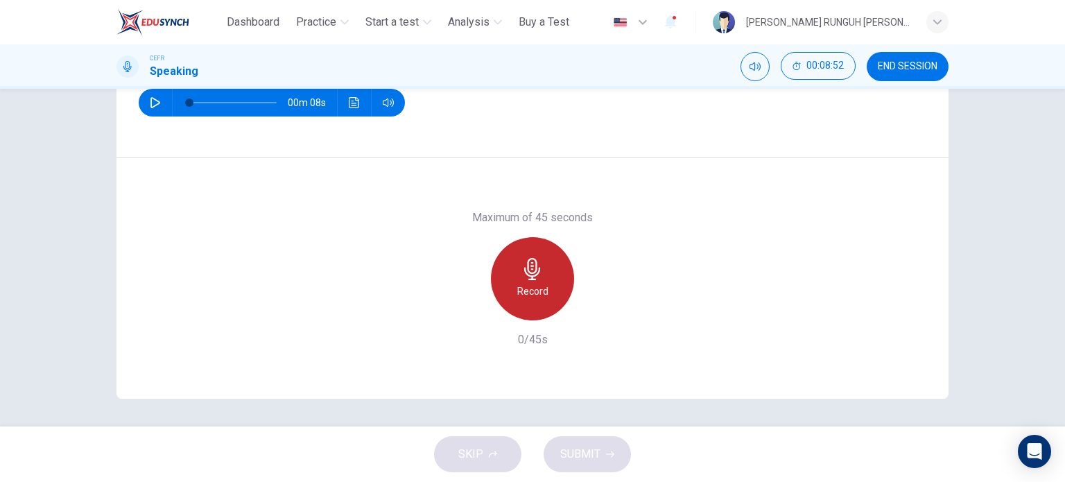
click at [540, 277] on icon "button" at bounding box center [533, 269] width 22 height 22
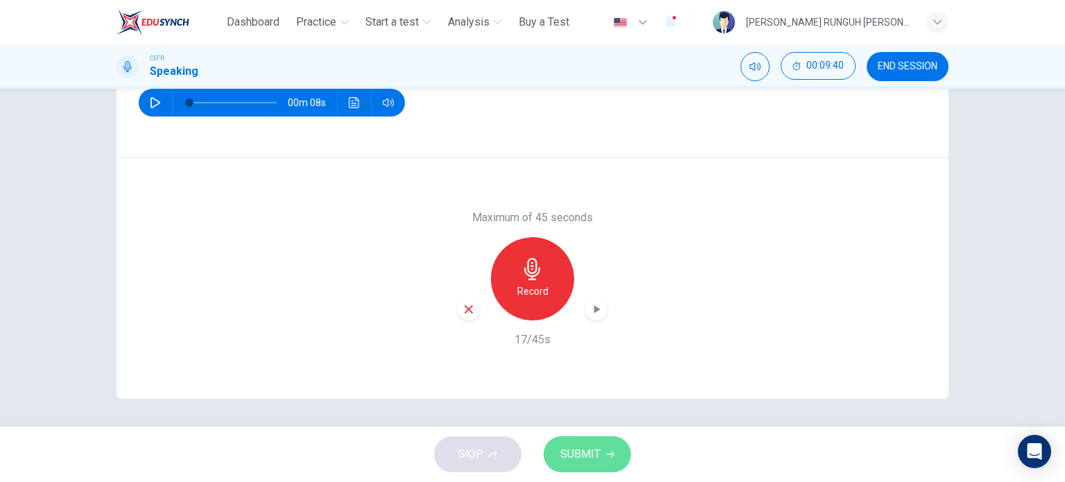
click at [586, 462] on span "SUBMIT" at bounding box center [580, 454] width 40 height 19
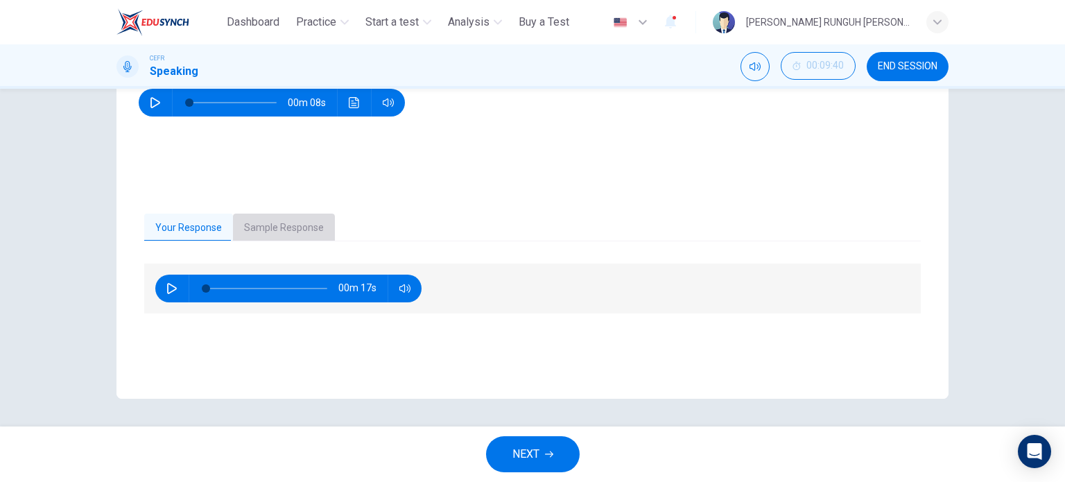
click at [293, 229] on button "Sample Response" at bounding box center [284, 228] width 102 height 29
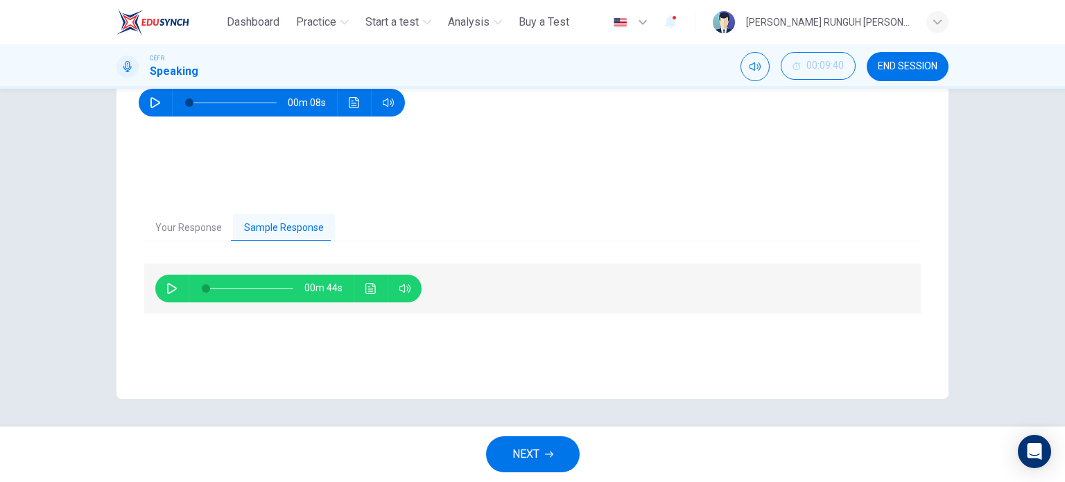
click at [522, 454] on span "NEXT" at bounding box center [526, 454] width 27 height 19
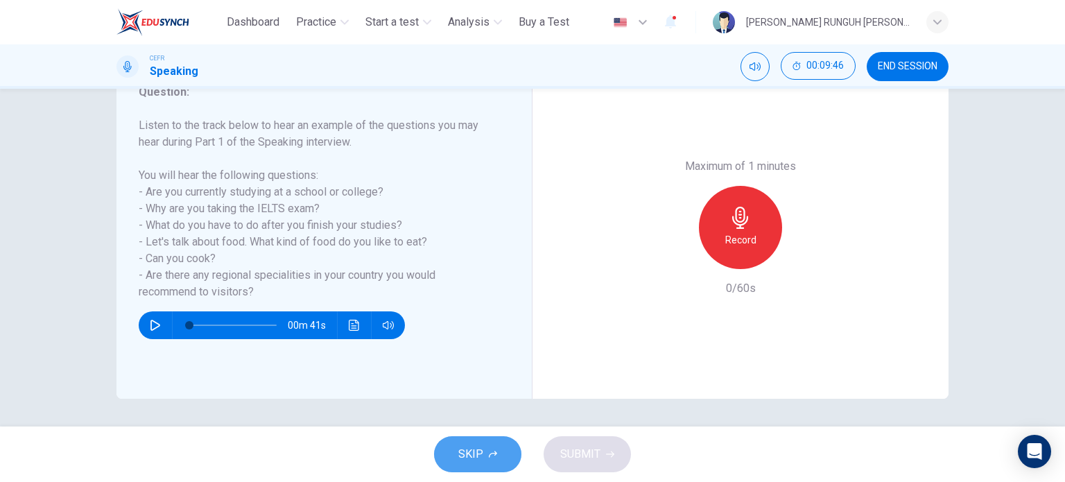
click at [476, 449] on span "SKIP" at bounding box center [470, 454] width 25 height 19
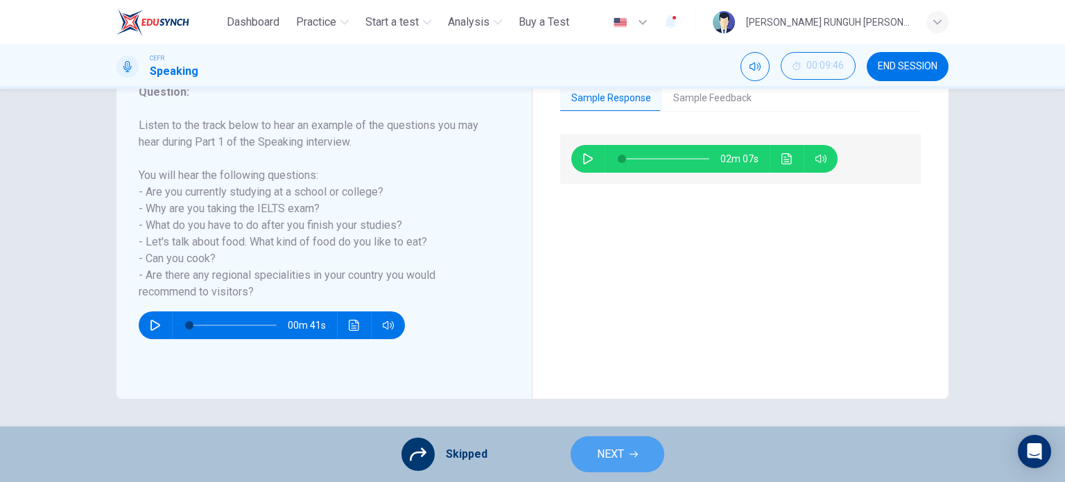
click at [604, 456] on span "NEXT" at bounding box center [610, 454] width 27 height 19
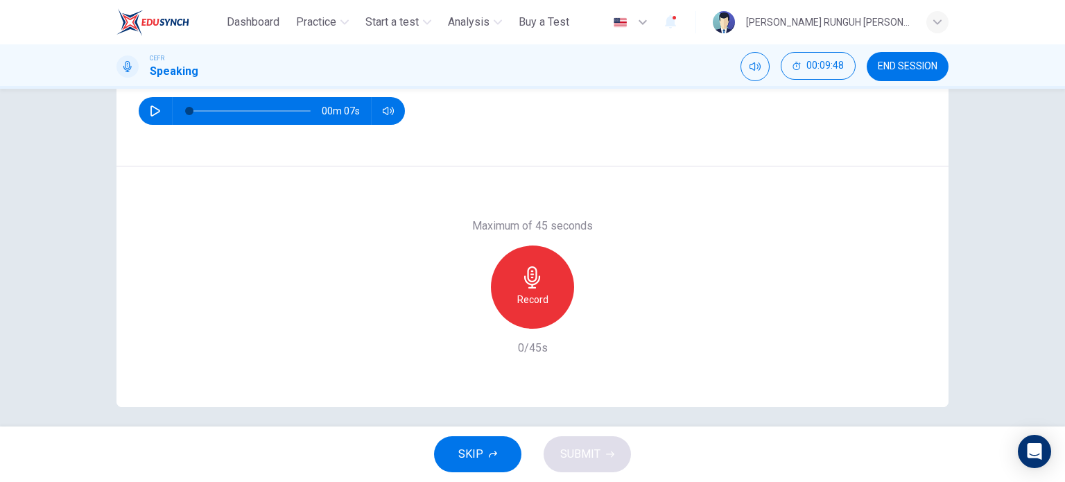
scroll to position [0, 0]
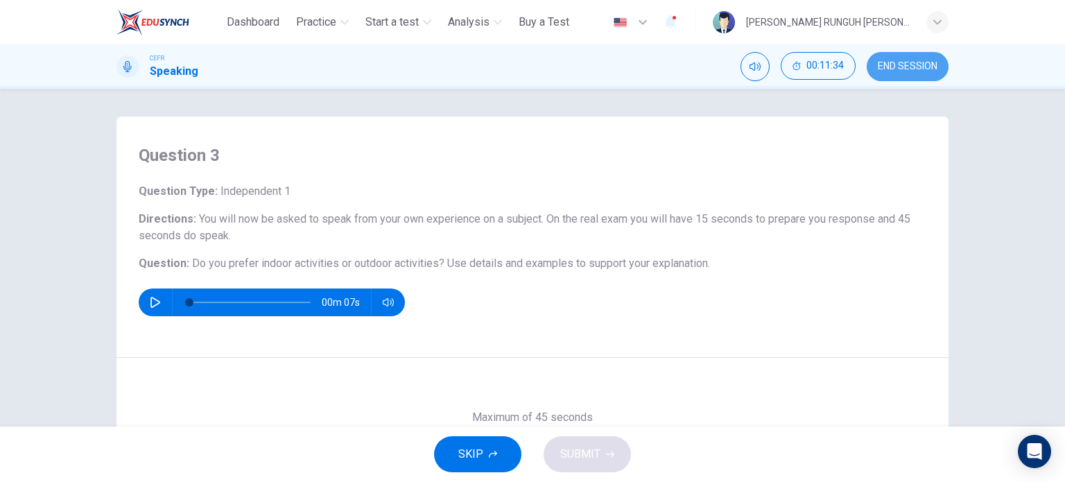
click at [919, 61] on span "END SESSION" at bounding box center [908, 66] width 60 height 11
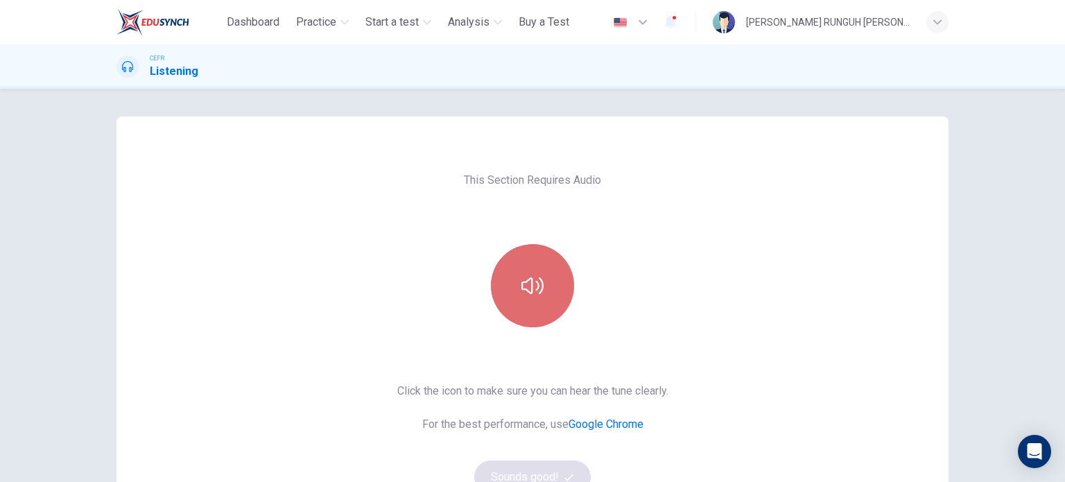
click at [523, 298] on button "button" at bounding box center [532, 285] width 83 height 83
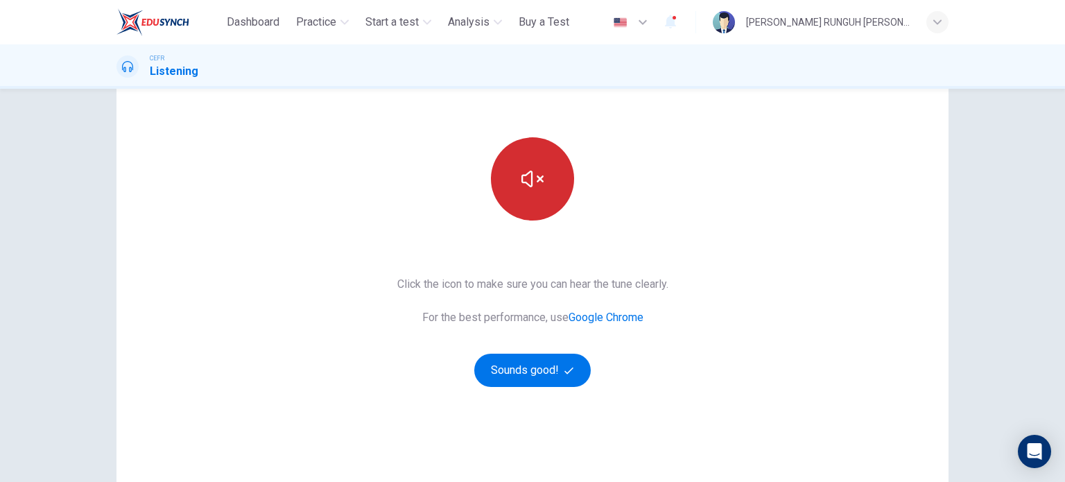
scroll to position [107, 0]
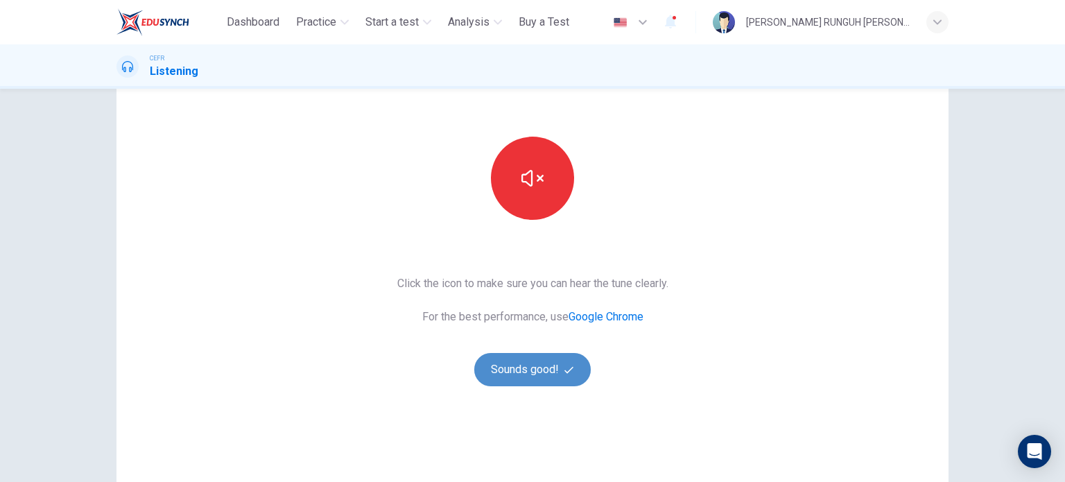
click at [541, 359] on button "Sounds good!" at bounding box center [532, 369] width 117 height 33
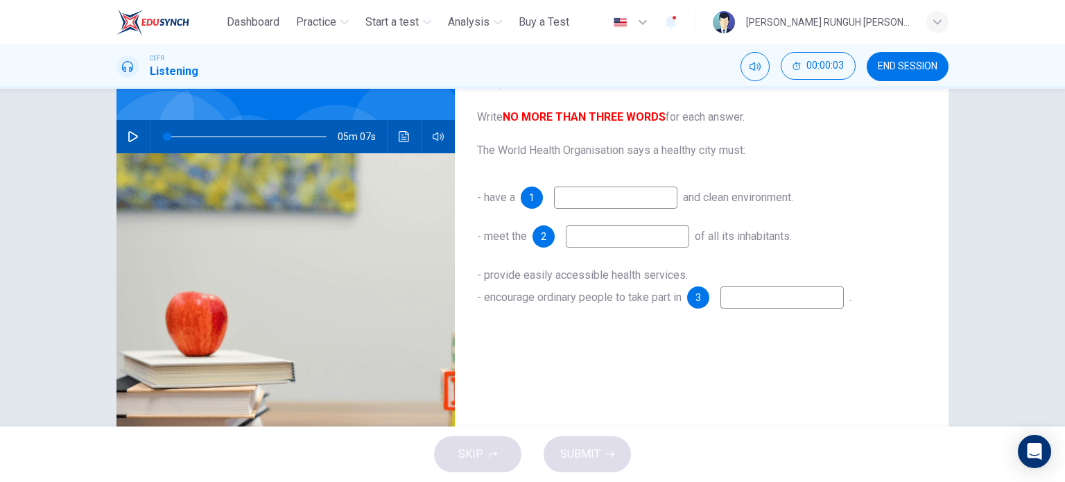
scroll to position [31, 0]
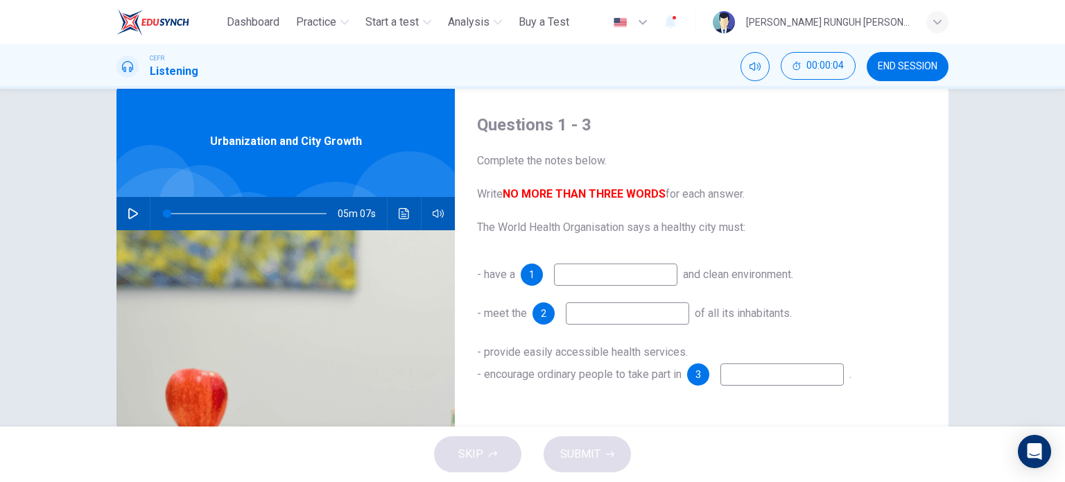
click at [641, 274] on input at bounding box center [615, 275] width 123 height 22
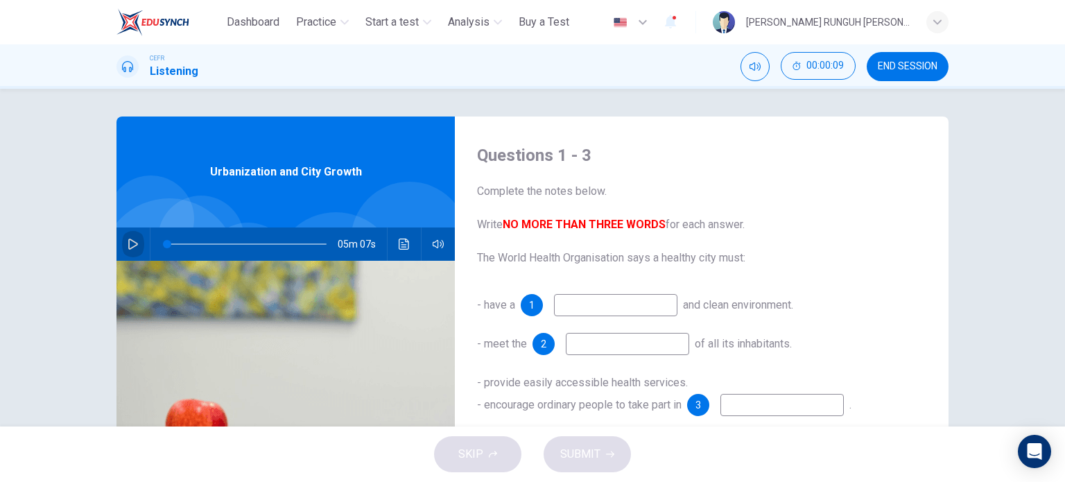
click at [128, 246] on icon "button" at bounding box center [133, 244] width 11 height 11
click at [402, 243] on icon "Click to see the audio transcription" at bounding box center [404, 244] width 11 height 11
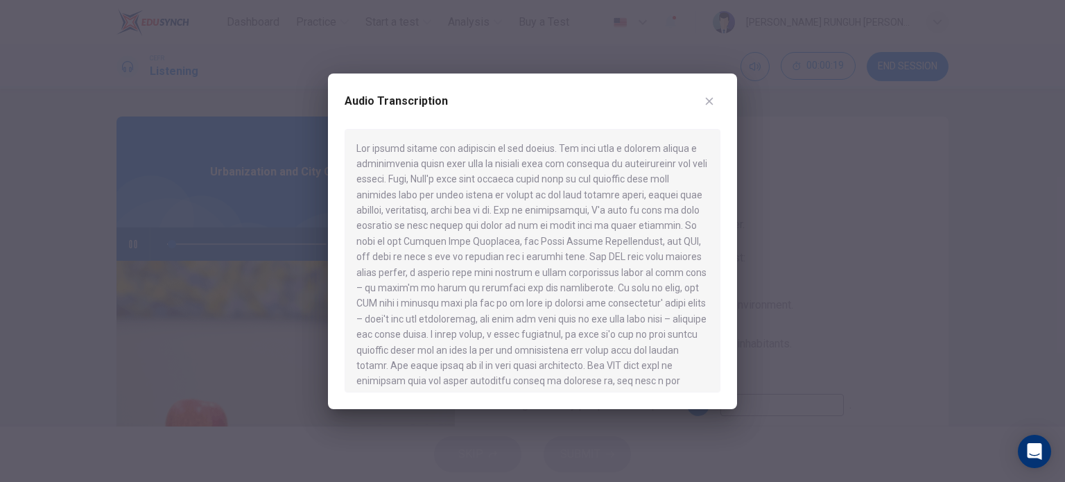
type input "*"
click at [707, 104] on icon "button" at bounding box center [709, 101] width 11 height 11
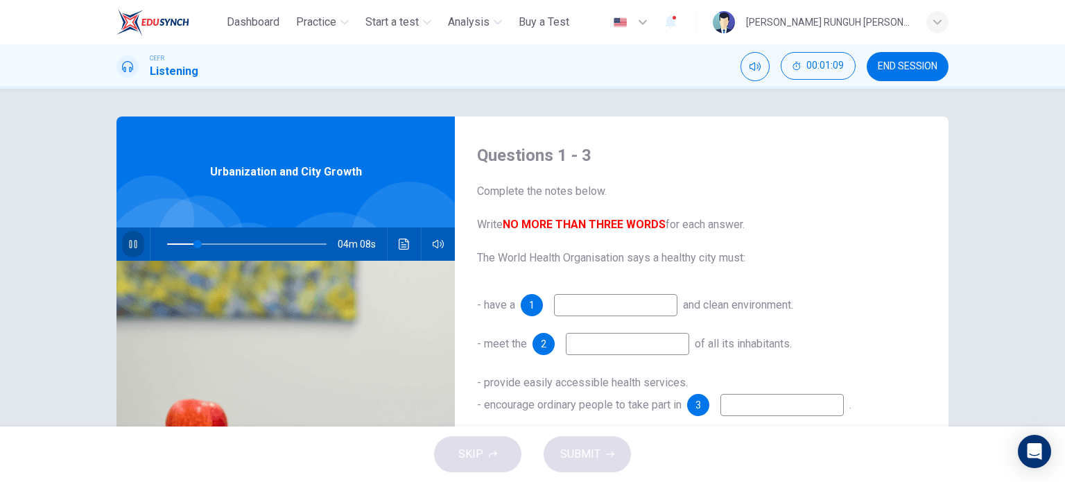
click at [138, 242] on button "button" at bounding box center [133, 243] width 22 height 33
type input "**"
click at [897, 74] on button "END SESSION" at bounding box center [908, 66] width 82 height 29
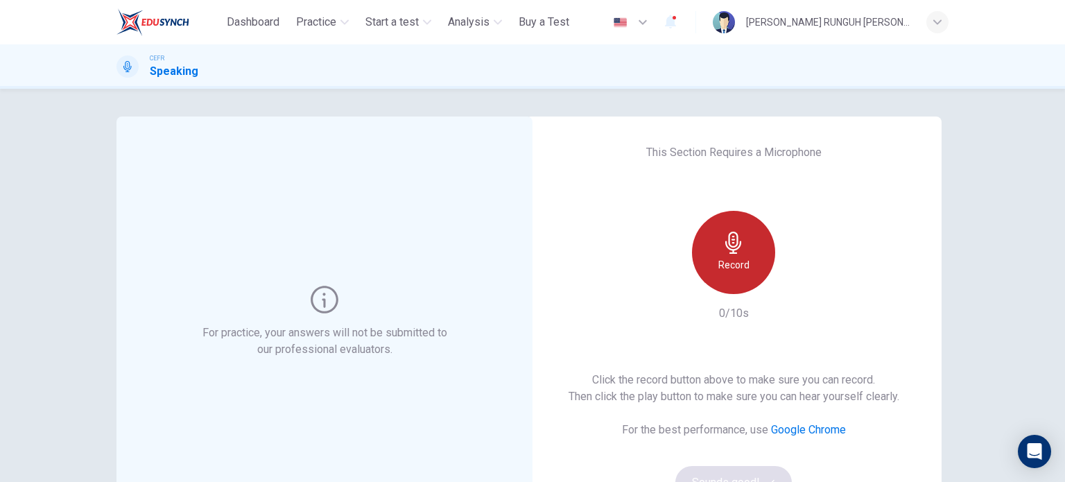
click at [749, 258] on div "Record" at bounding box center [733, 252] width 83 height 83
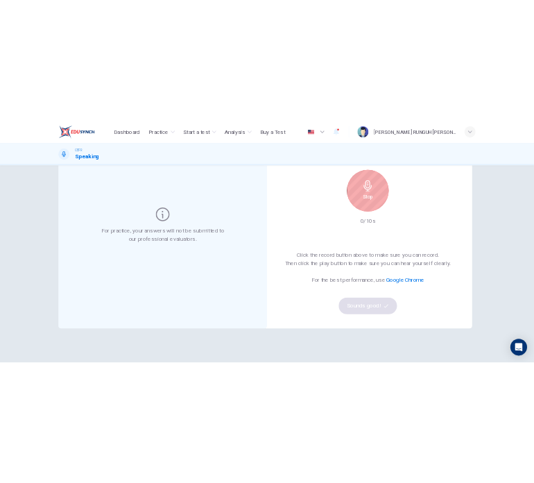
scroll to position [114, 0]
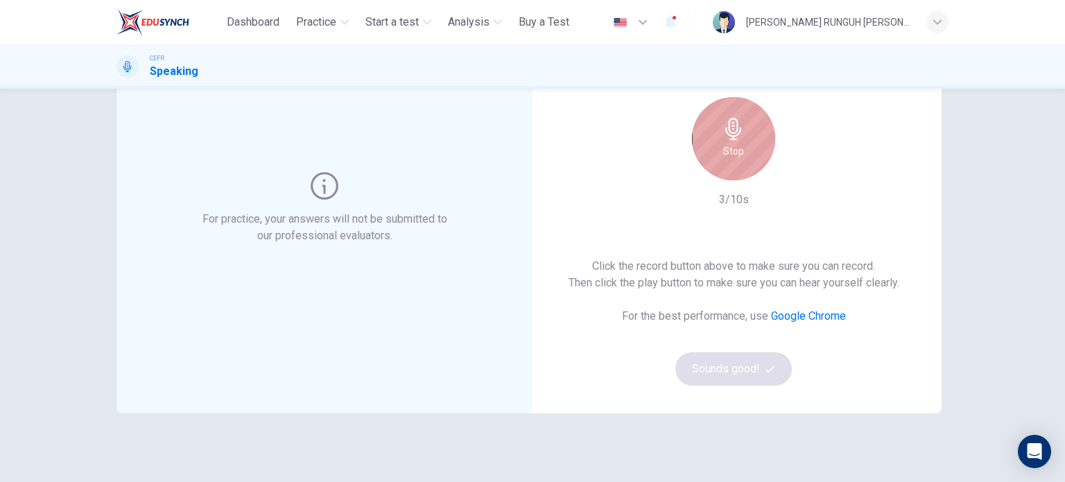
click at [741, 137] on icon "button" at bounding box center [734, 129] width 22 height 22
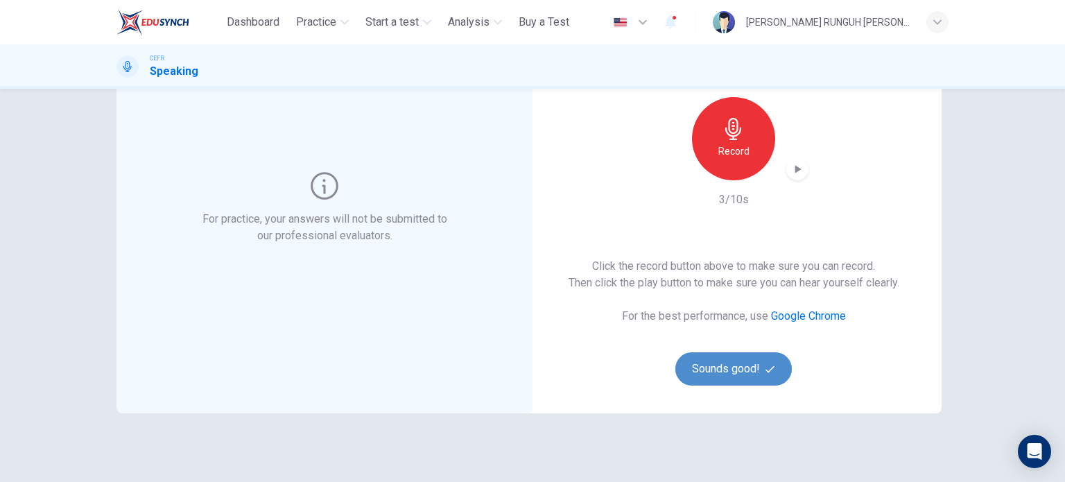
click at [738, 359] on button "Sounds good!" at bounding box center [733, 368] width 117 height 33
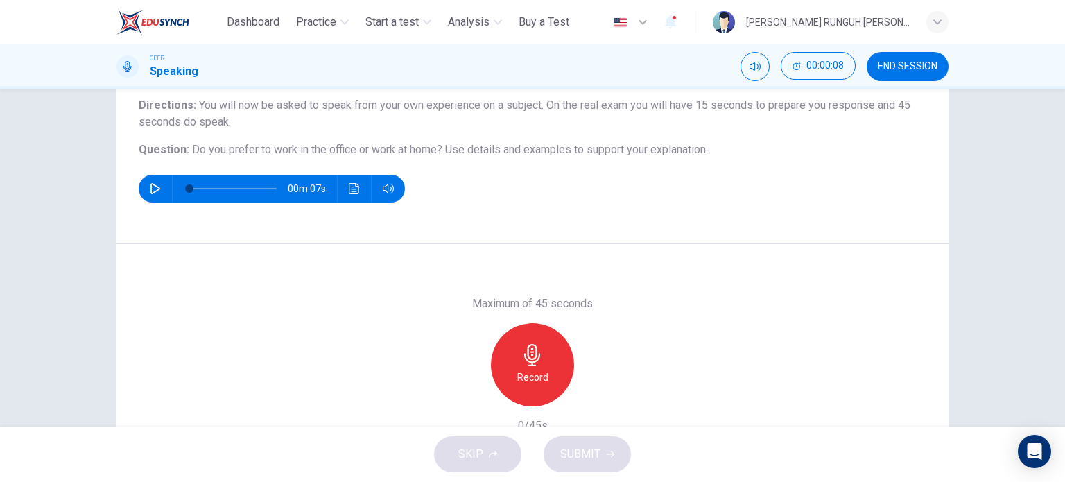
drag, startPoint x: 188, startPoint y: 150, endPoint x: 341, endPoint y: 153, distance: 152.6
click at [341, 153] on span "Do you prefer to work in the office or work at home?" at bounding box center [317, 149] width 250 height 13
drag, startPoint x: 341, startPoint y: 153, endPoint x: 248, endPoint y: 124, distance: 97.2
click at [248, 124] on div "Question Type : Independent 1 Directions : You will now be asked to speak from …" at bounding box center [533, 135] width 788 height 133
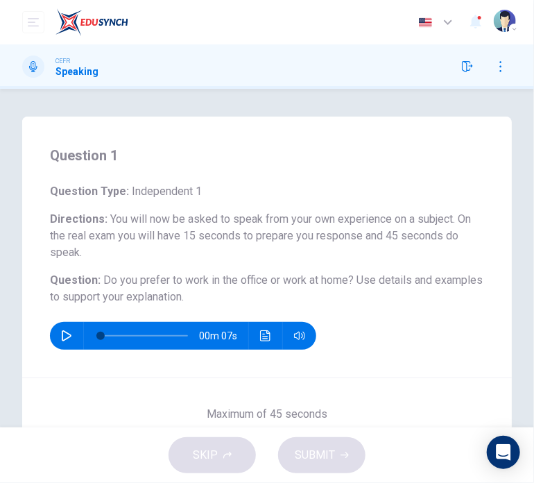
scroll to position [172, 0]
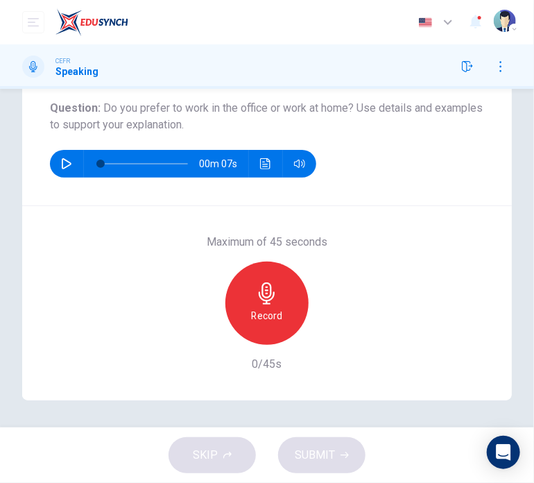
click at [256, 293] on icon "button" at bounding box center [267, 293] width 22 height 22
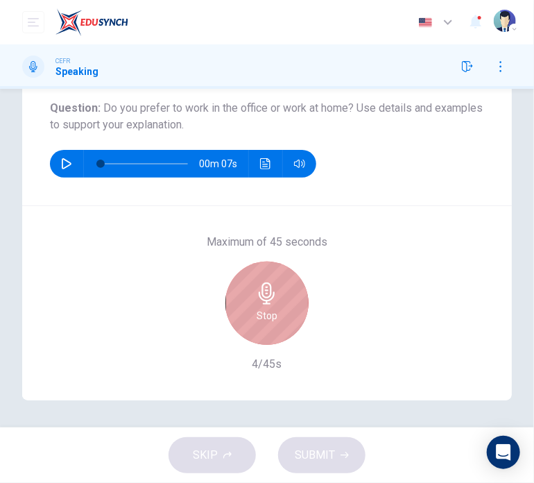
click at [256, 293] on icon "button" at bounding box center [267, 293] width 22 height 22
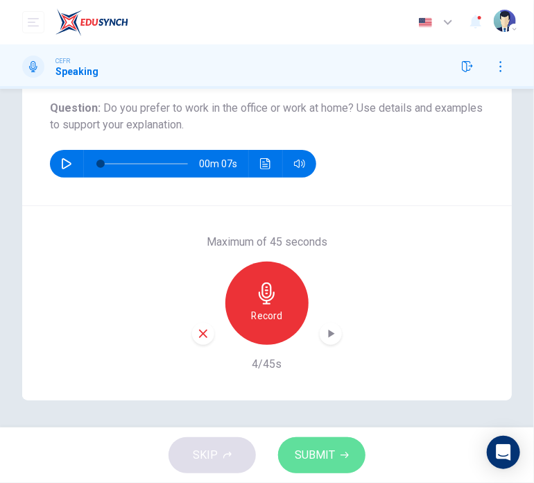
click at [328, 449] on span "SUBMIT" at bounding box center [315, 454] width 40 height 19
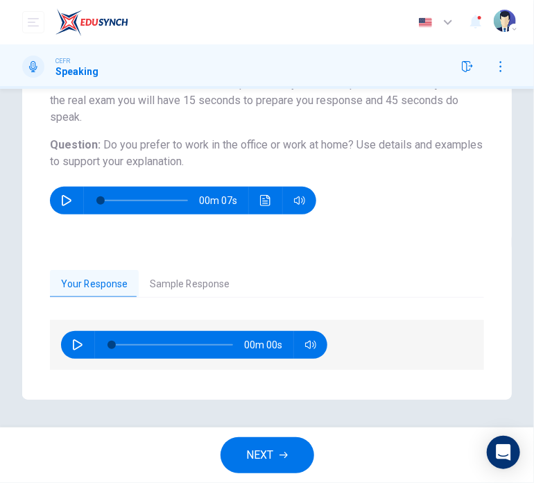
scroll to position [135, 0]
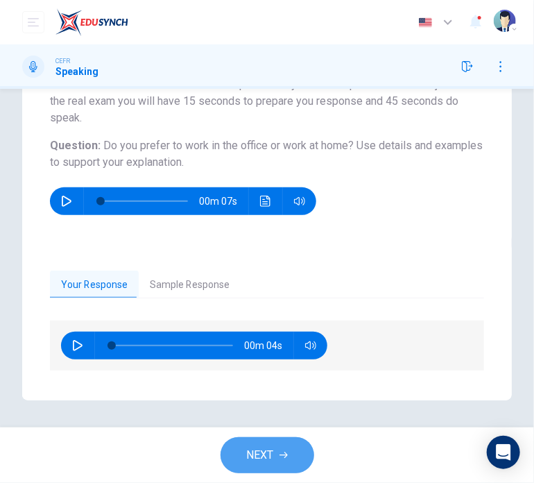
click at [276, 459] on button "NEXT" at bounding box center [268, 455] width 94 height 36
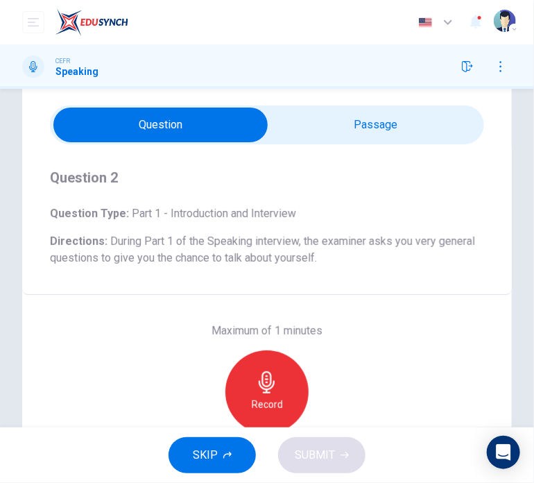
scroll to position [199, 0]
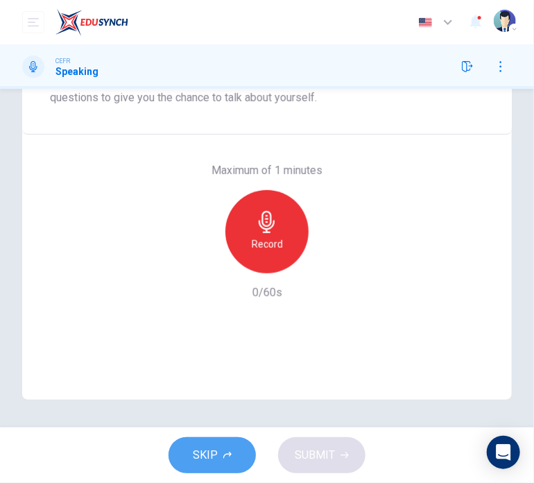
click at [193, 456] on span "SKIP" at bounding box center [205, 454] width 25 height 19
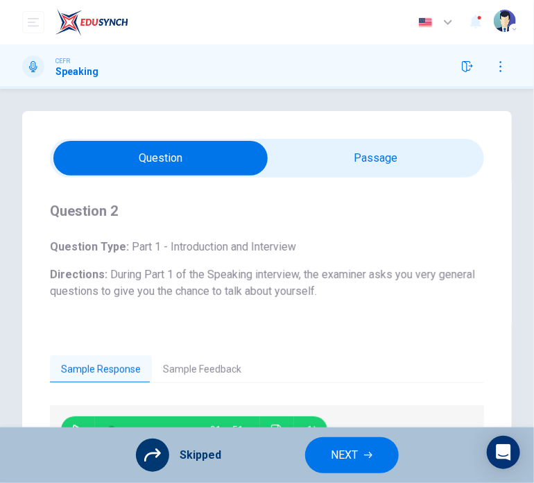
scroll to position [0, 0]
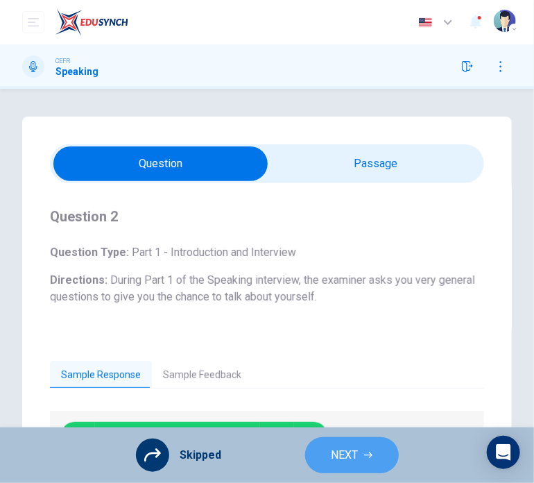
click at [350, 447] on span "NEXT" at bounding box center [344, 454] width 27 height 19
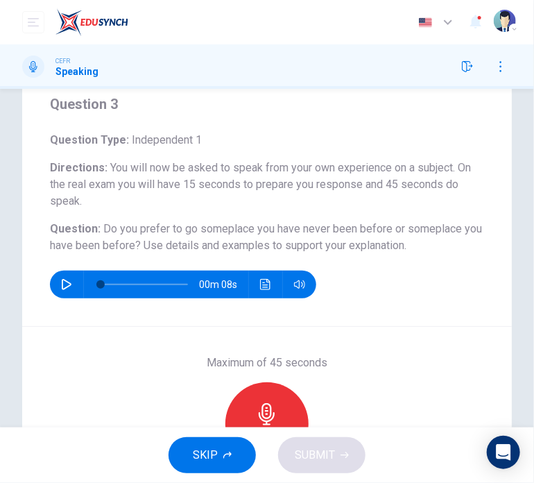
scroll to position [112, 0]
